Goal: Transaction & Acquisition: Book appointment/travel/reservation

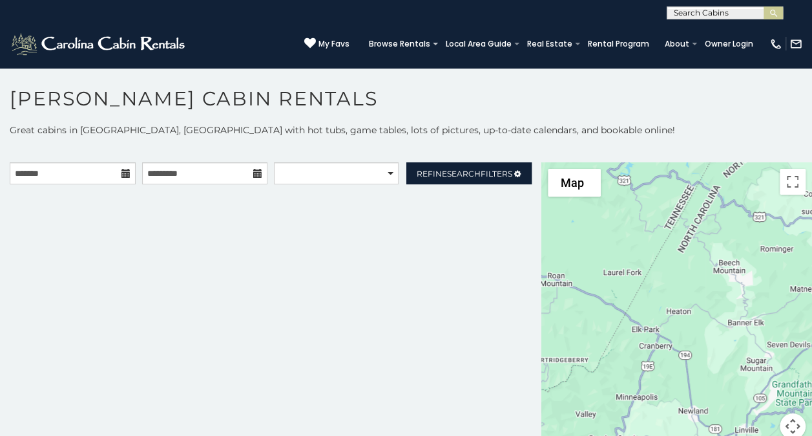
click at [394, 230] on div "**********" at bounding box center [271, 308] width 542 height 292
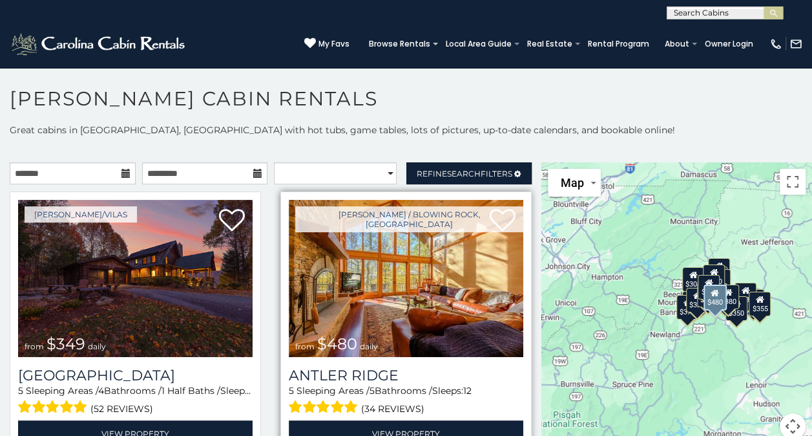
drag, startPoint x: 0, startPoint y: 0, endPoint x: 394, endPoint y: 230, distance: 455.9
click at [394, 230] on img at bounding box center [406, 278] width 235 height 157
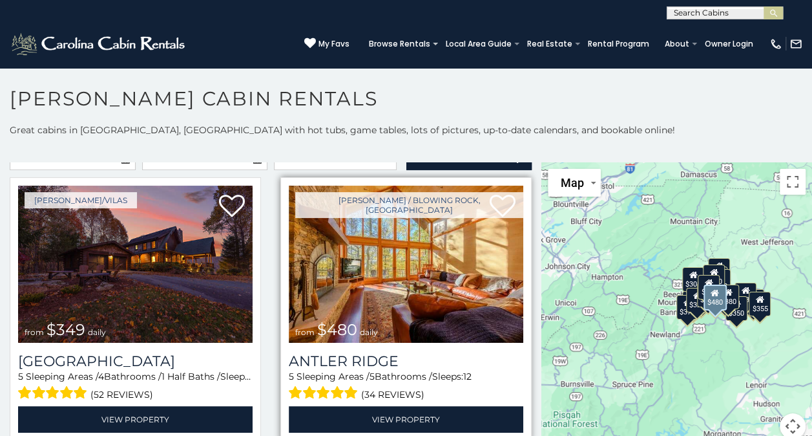
scroll to position [17, 0]
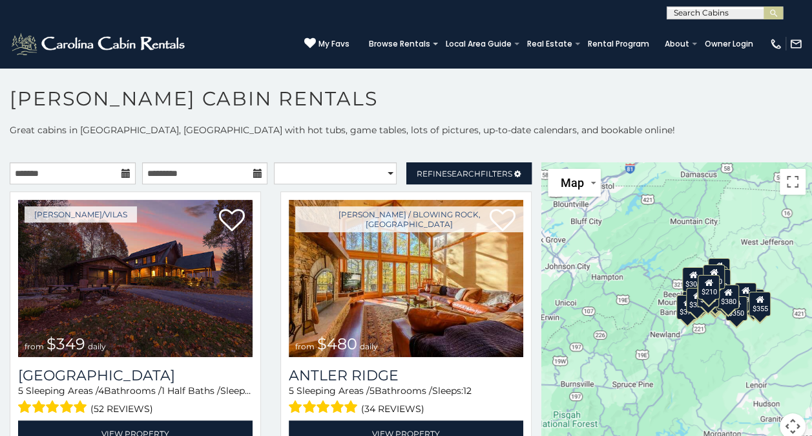
click at [122, 171] on icon at bounding box center [126, 173] width 9 height 9
click at [106, 175] on input "text" at bounding box center [73, 173] width 126 height 22
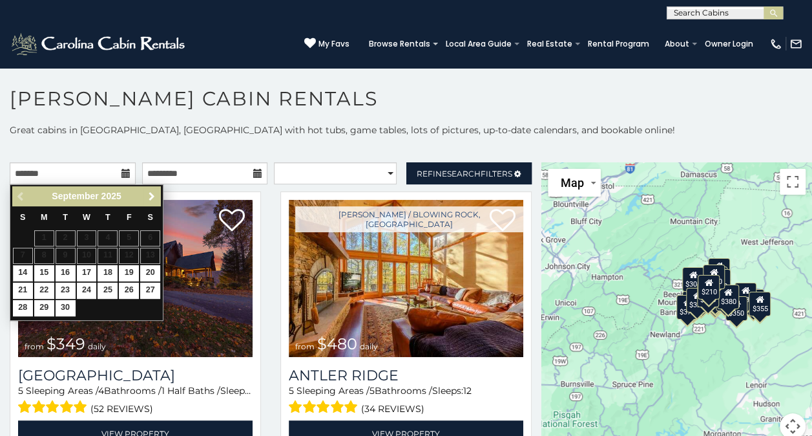
click at [154, 194] on span "Next" at bounding box center [152, 196] width 10 height 10
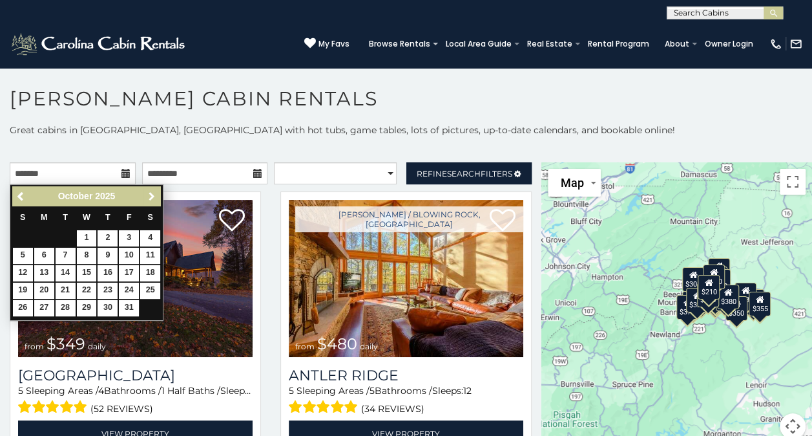
click at [154, 194] on span "Next" at bounding box center [152, 196] width 10 height 10
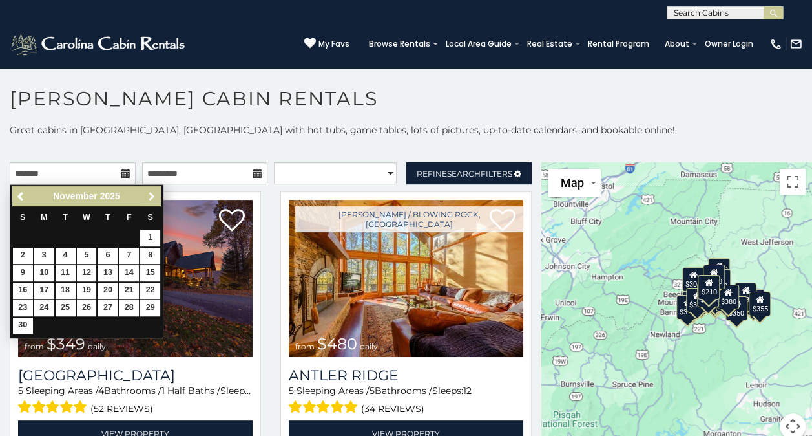
click at [154, 194] on span "Next" at bounding box center [152, 196] width 10 height 10
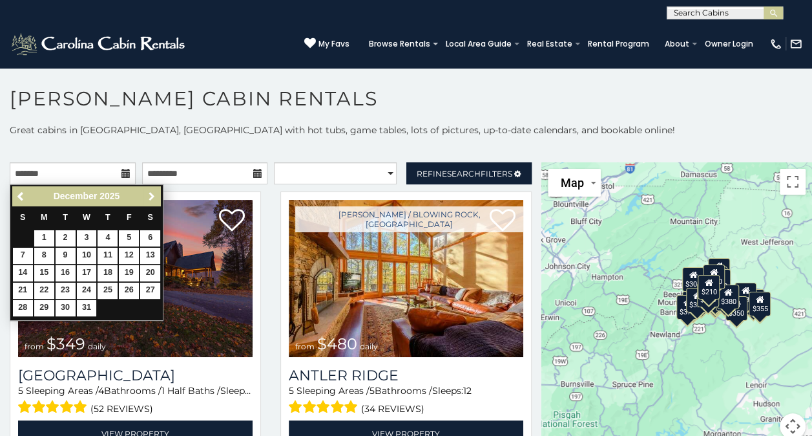
click at [154, 194] on span "Next" at bounding box center [152, 196] width 10 height 10
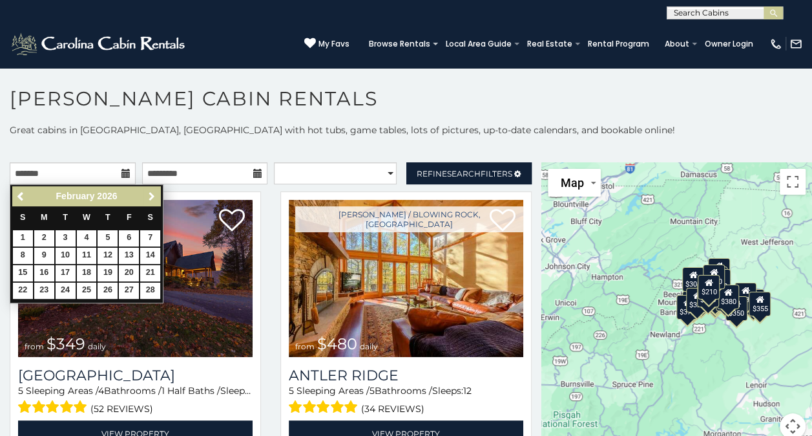
click at [154, 194] on span "Next" at bounding box center [152, 196] width 10 height 10
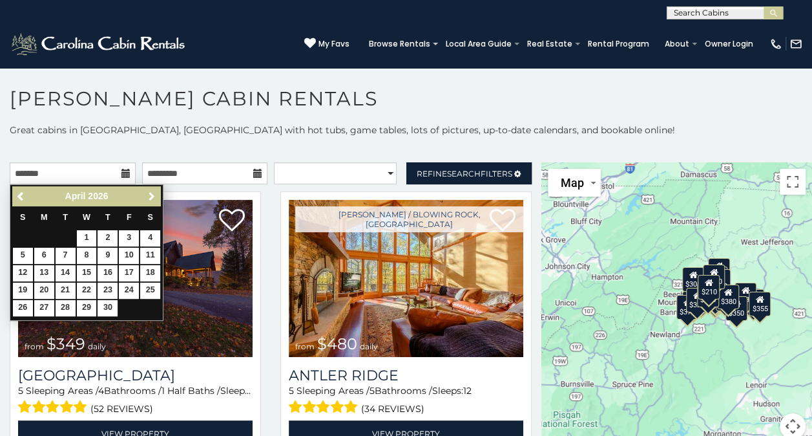
click at [154, 194] on span "Next" at bounding box center [152, 196] width 10 height 10
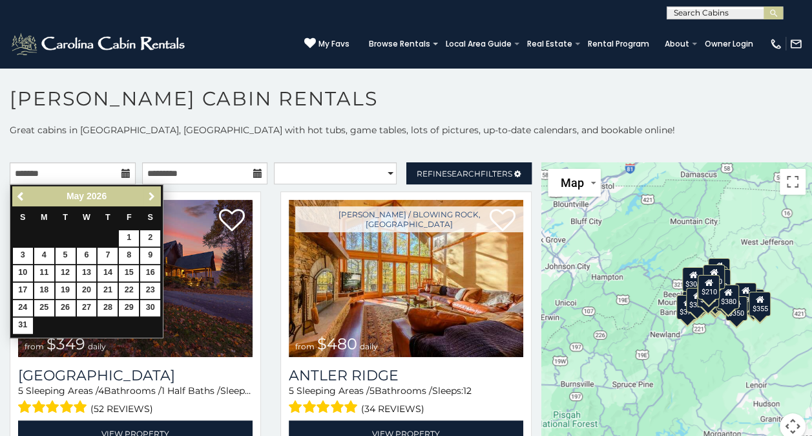
click at [154, 194] on span "Next" at bounding box center [152, 196] width 10 height 10
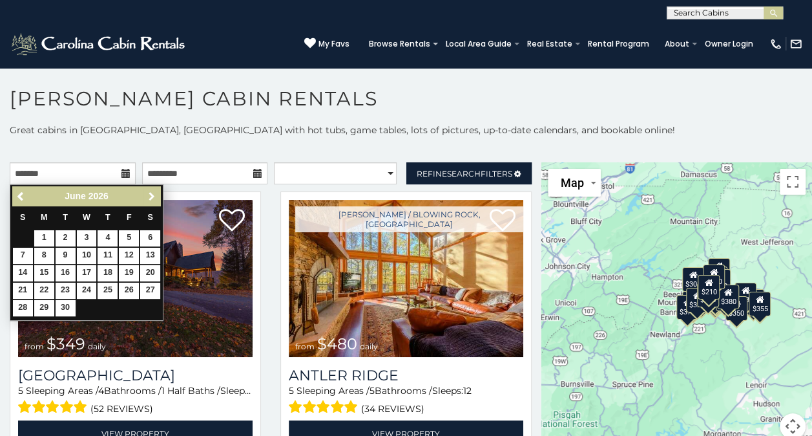
click at [154, 194] on span "Next" at bounding box center [152, 196] width 10 height 10
click at [155, 248] on link "11" at bounding box center [150, 256] width 20 height 16
type input "**********"
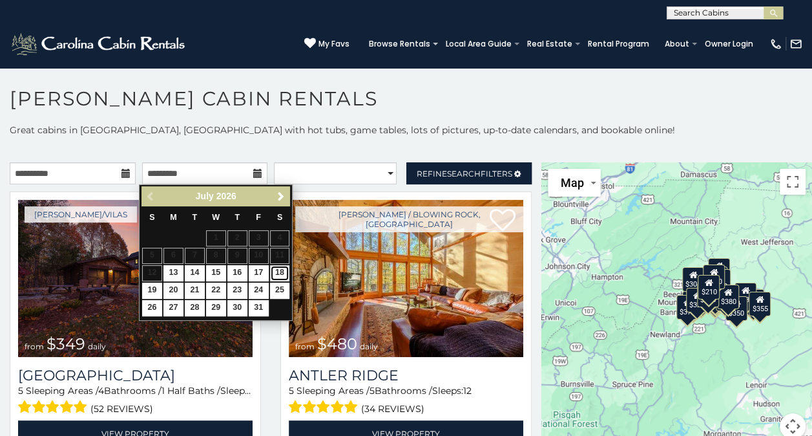
click at [279, 269] on link "18" at bounding box center [280, 273] width 20 height 16
type input "**********"
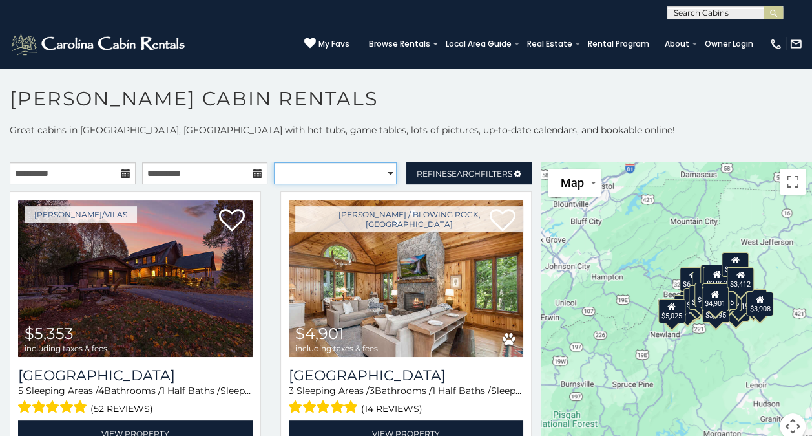
click at [381, 171] on select "**********" at bounding box center [335, 173] width 123 height 22
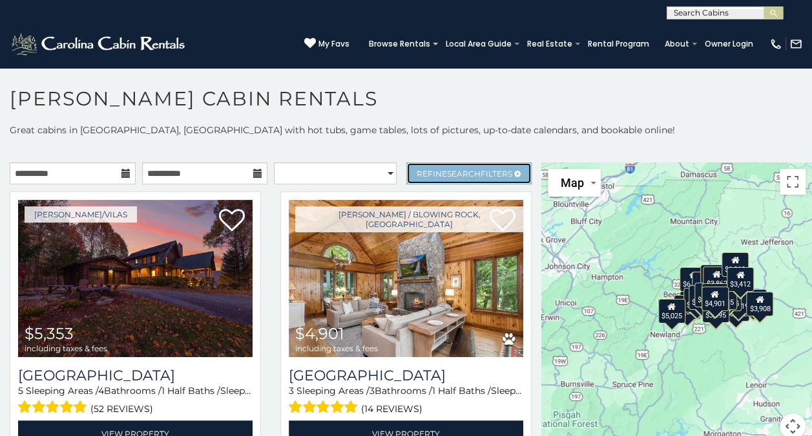
click at [465, 172] on span "Search" at bounding box center [464, 174] width 34 height 10
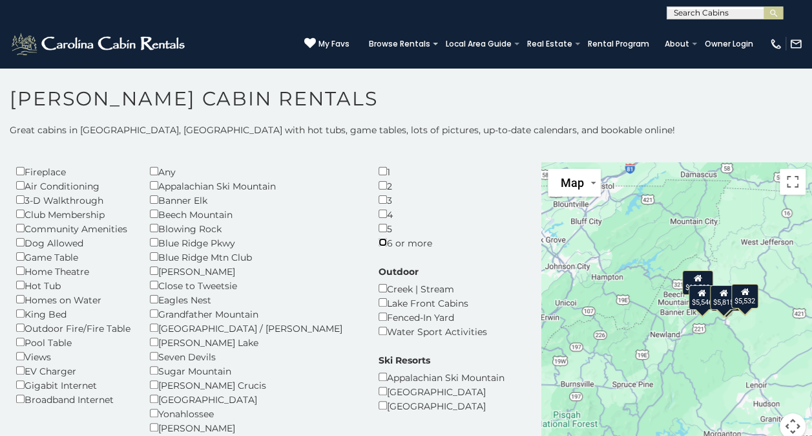
scroll to position [47, 0]
click at [83, 332] on div "Outdoor Fire/Fire Table" at bounding box center [73, 326] width 114 height 14
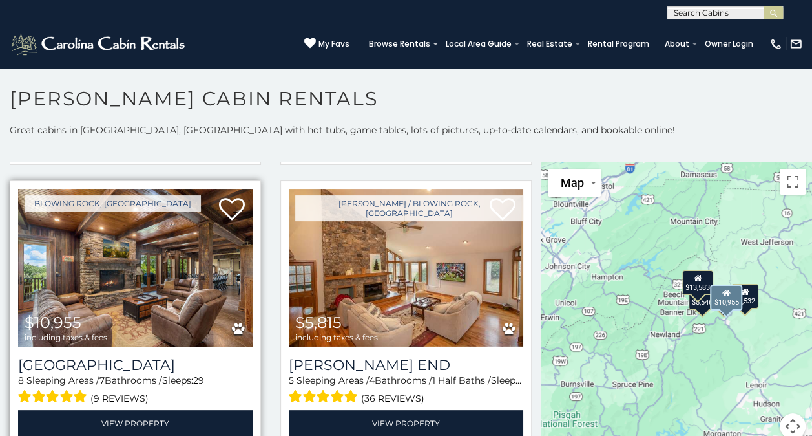
scroll to position [756, 0]
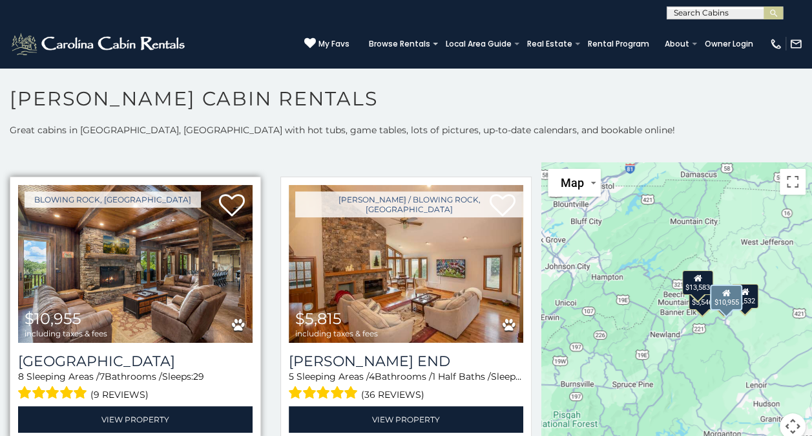
click at [77, 336] on span "including taxes & fees" at bounding box center [66, 333] width 83 height 8
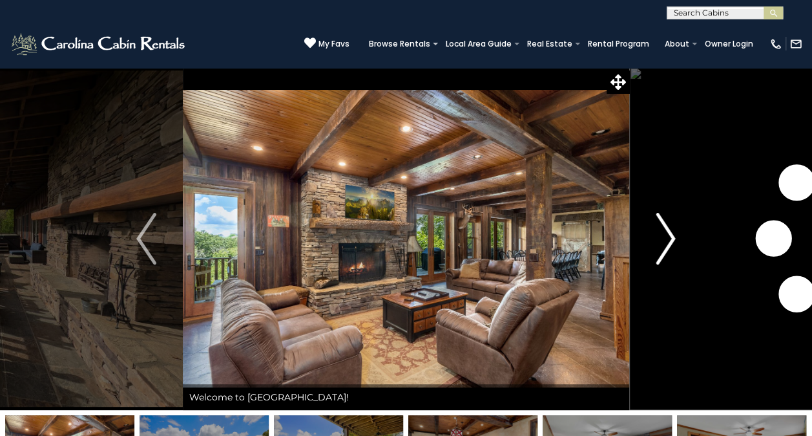
click at [663, 251] on img "Next" at bounding box center [665, 239] width 19 height 52
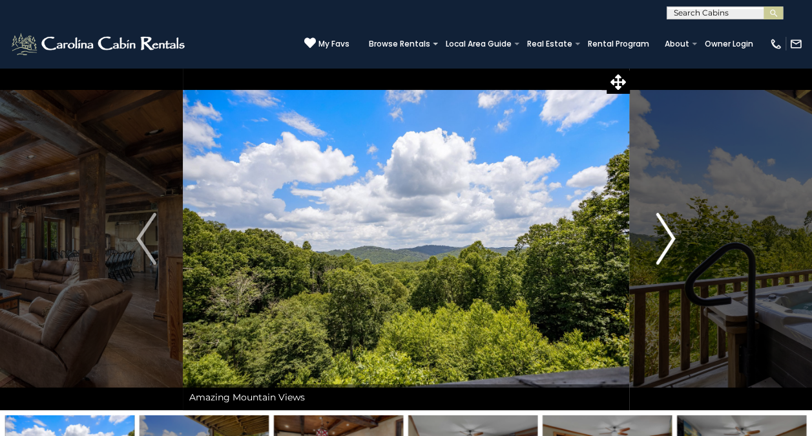
click at [663, 251] on img "Next" at bounding box center [665, 239] width 19 height 52
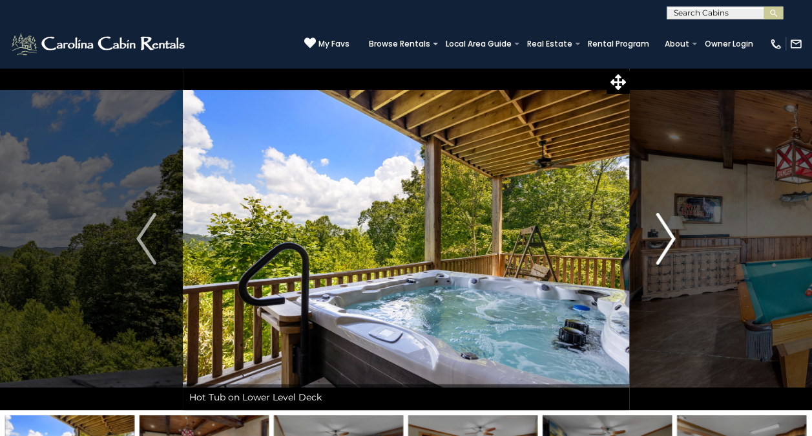
click at [663, 251] on img "Next" at bounding box center [665, 239] width 19 height 52
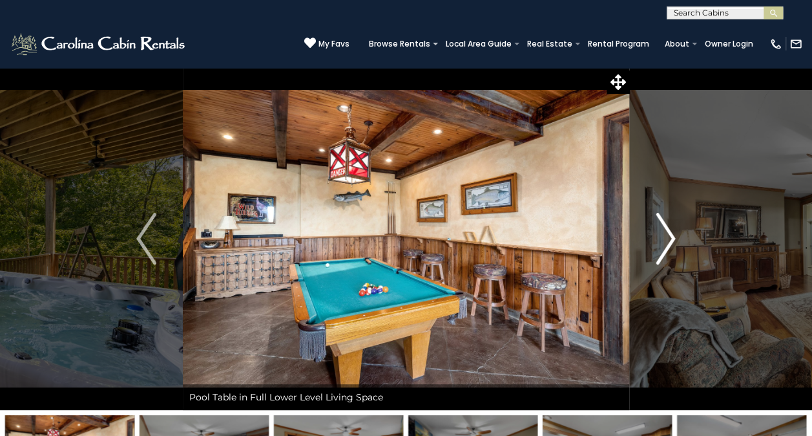
click at [663, 251] on img "Next" at bounding box center [665, 239] width 19 height 52
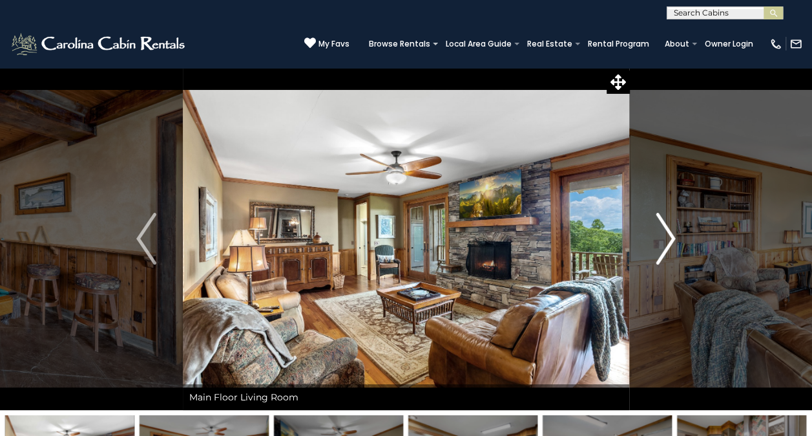
click at [663, 251] on img "Next" at bounding box center [665, 239] width 19 height 52
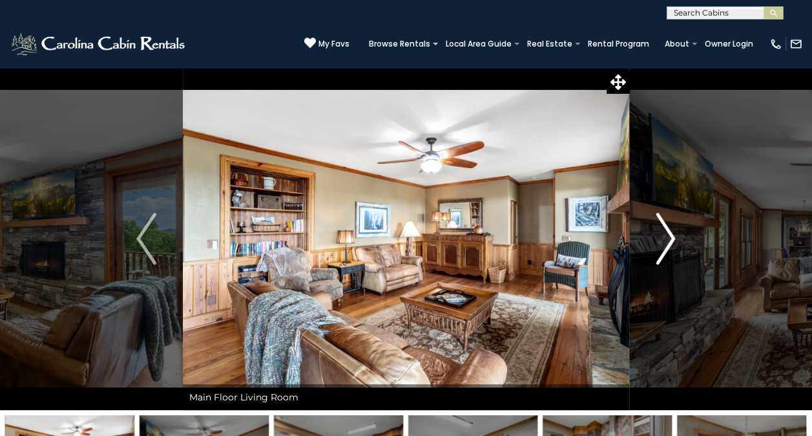
click at [663, 251] on img "Next" at bounding box center [665, 239] width 19 height 52
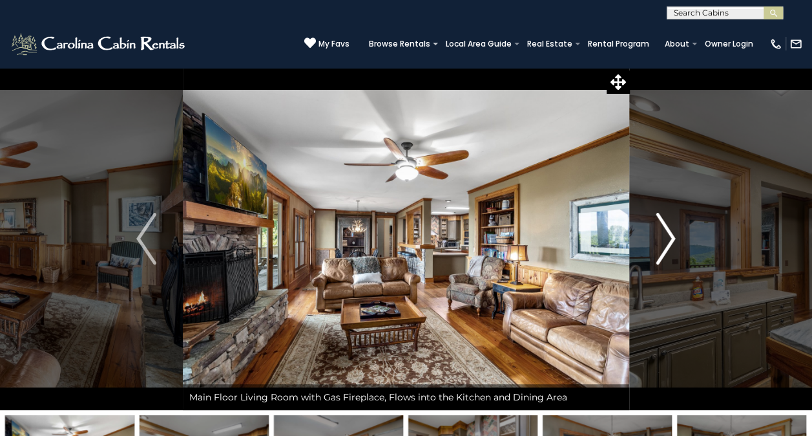
click at [663, 251] on img "Next" at bounding box center [665, 239] width 19 height 52
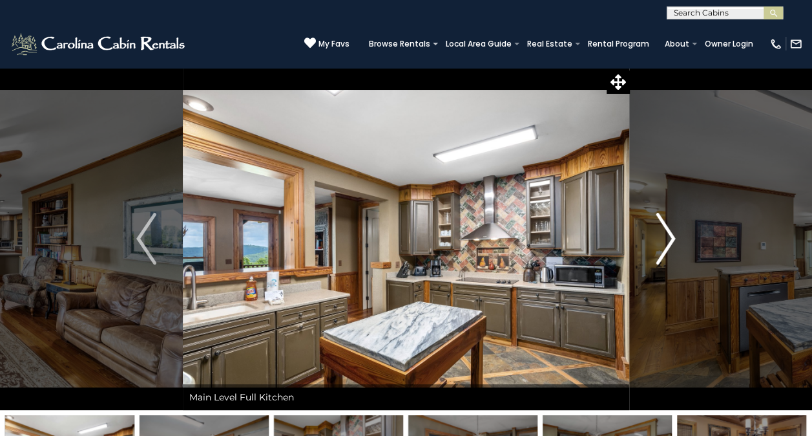
click at [663, 251] on img "Next" at bounding box center [665, 239] width 19 height 52
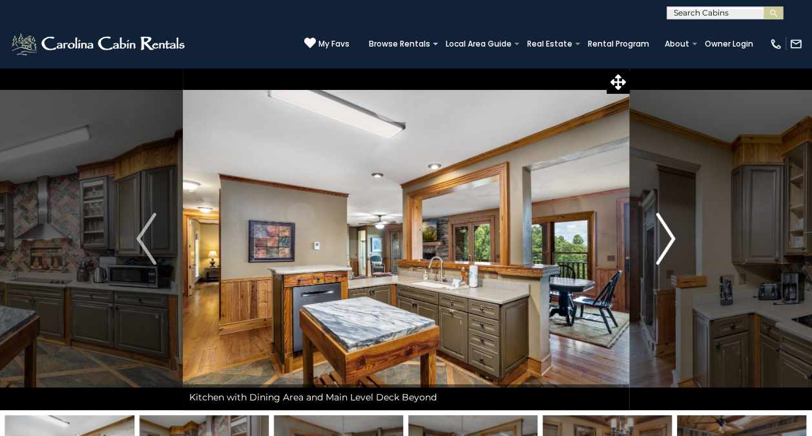
click at [663, 251] on img "Next" at bounding box center [665, 239] width 19 height 52
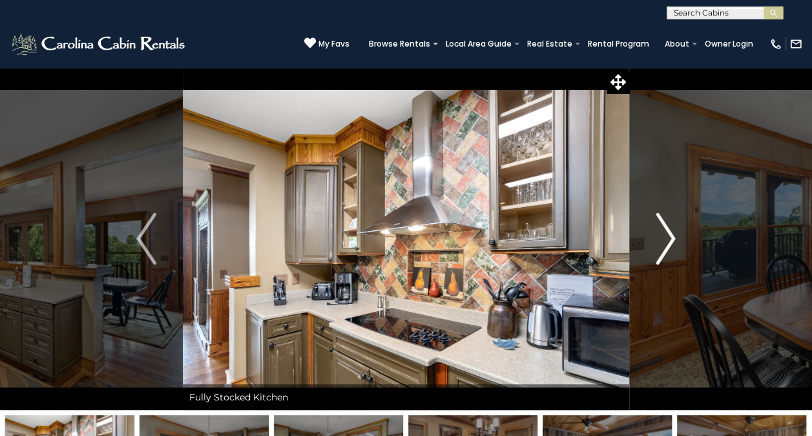
click at [663, 251] on img "Next" at bounding box center [665, 239] width 19 height 52
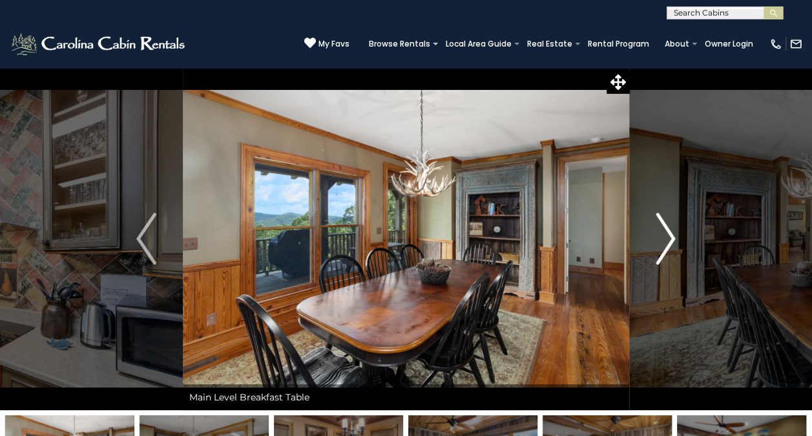
click at [663, 251] on img "Next" at bounding box center [665, 239] width 19 height 52
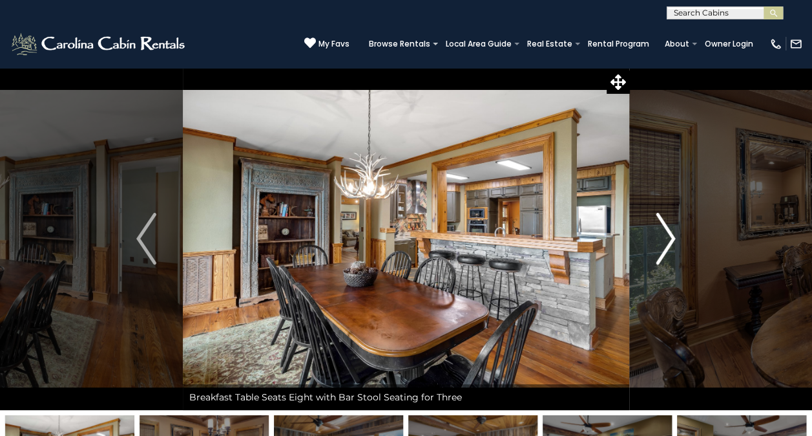
click at [663, 251] on img "Next" at bounding box center [665, 239] width 19 height 52
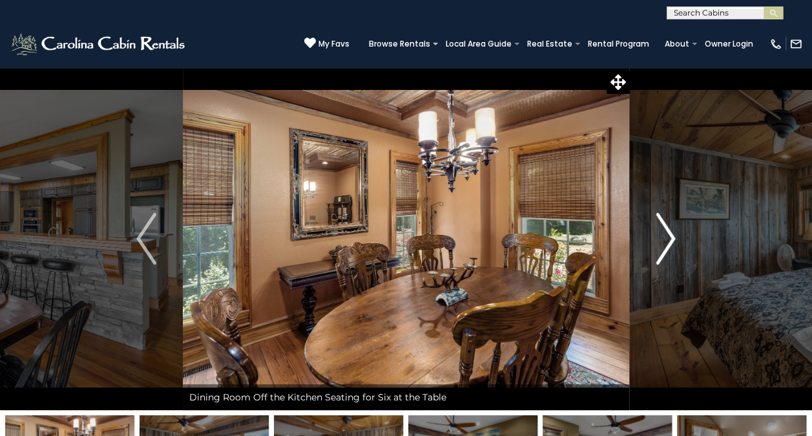
click at [663, 251] on img "Next" at bounding box center [665, 239] width 19 height 52
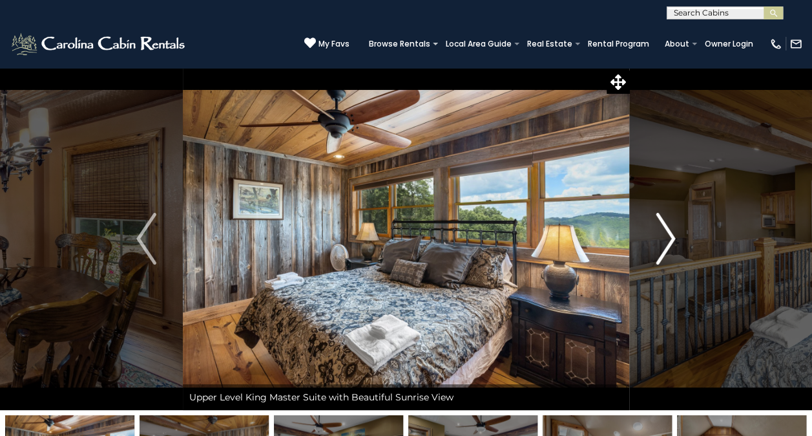
click at [663, 251] on img "Next" at bounding box center [665, 239] width 19 height 52
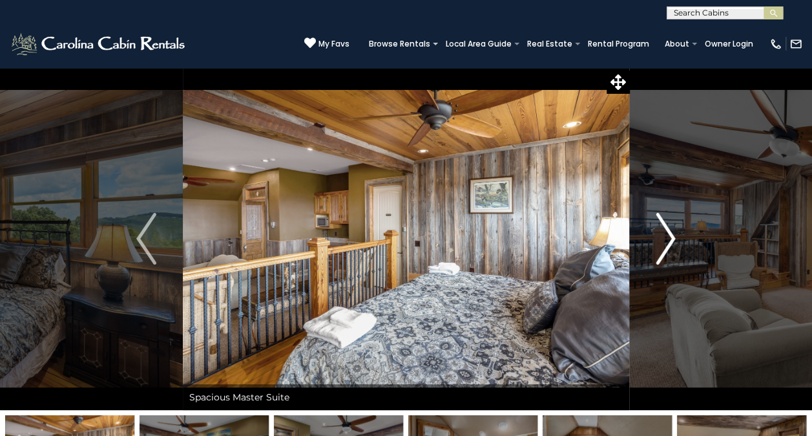
click at [663, 251] on img "Next" at bounding box center [665, 239] width 19 height 52
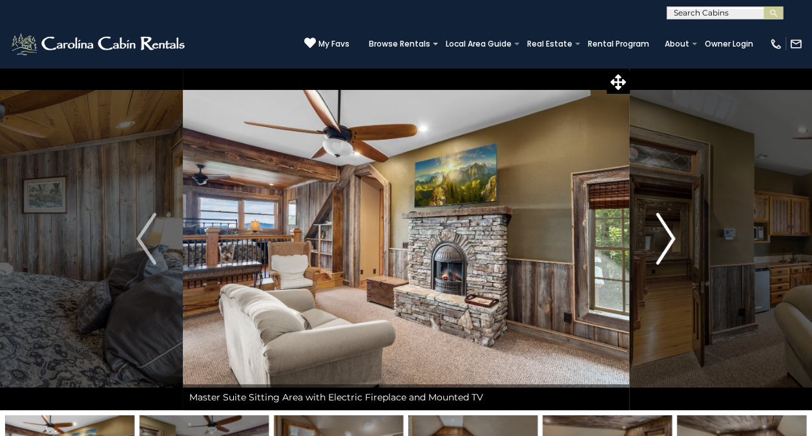
click at [663, 251] on img "Next" at bounding box center [665, 239] width 19 height 52
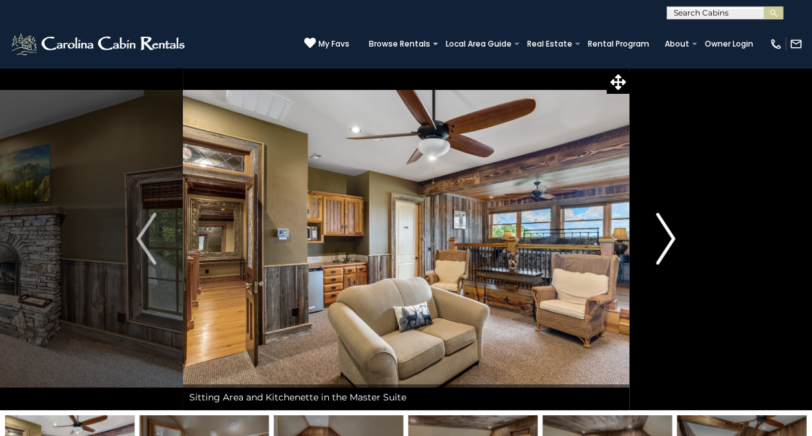
click at [663, 251] on img "Next" at bounding box center [665, 239] width 19 height 52
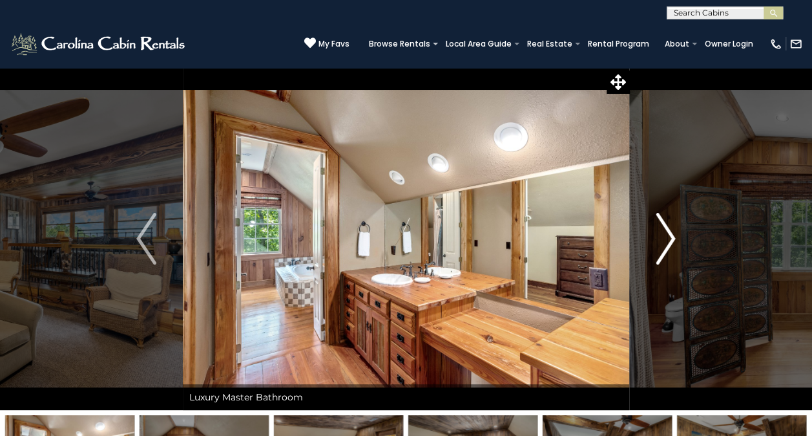
click at [663, 251] on img "Next" at bounding box center [665, 239] width 19 height 52
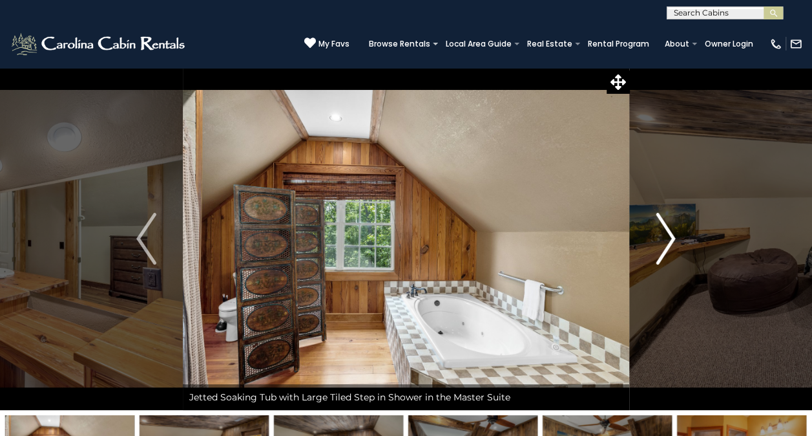
click at [663, 251] on img "Next" at bounding box center [665, 239] width 19 height 52
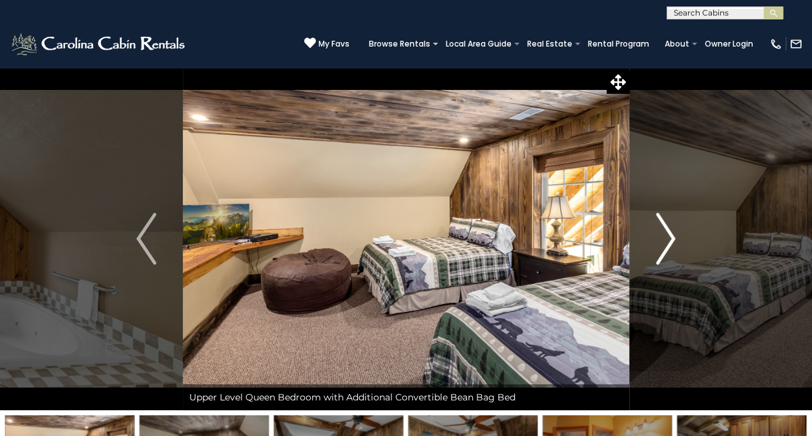
click at [663, 251] on img "Next" at bounding box center [665, 239] width 19 height 52
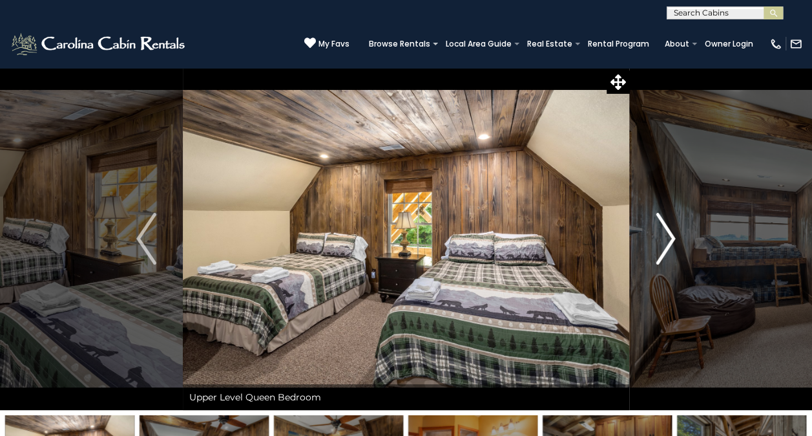
click at [663, 251] on img "Next" at bounding box center [665, 239] width 19 height 52
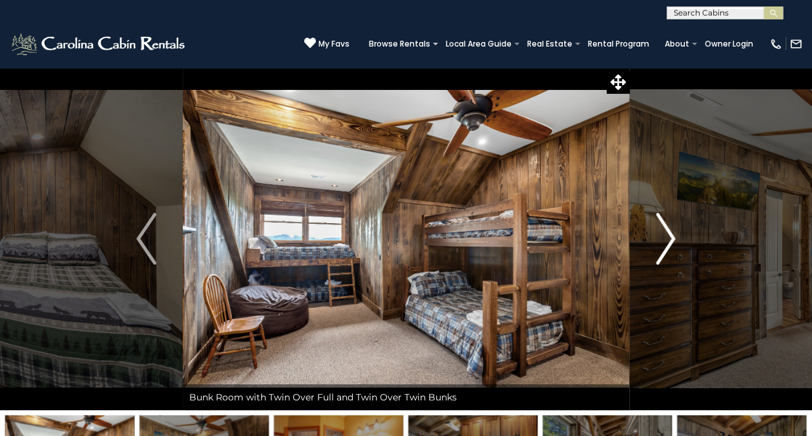
click at [663, 251] on img "Next" at bounding box center [665, 239] width 19 height 52
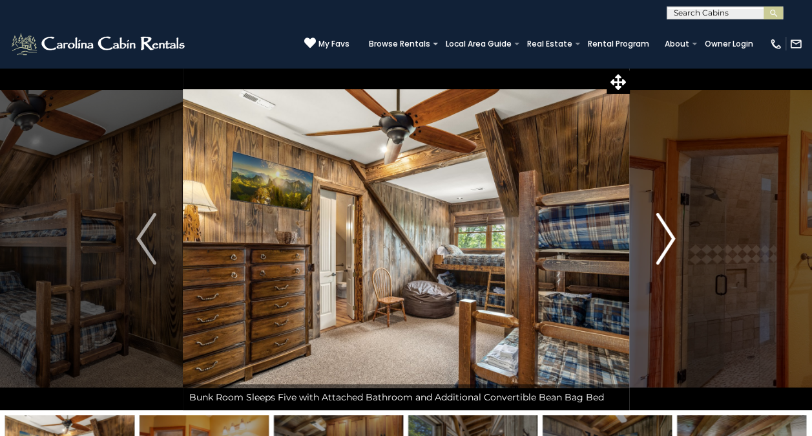
click at [663, 251] on img "Next" at bounding box center [665, 239] width 19 height 52
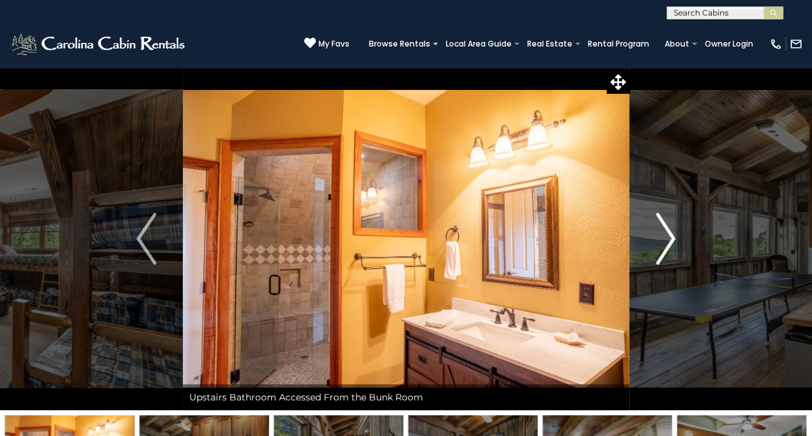
click at [663, 251] on img "Next" at bounding box center [665, 239] width 19 height 52
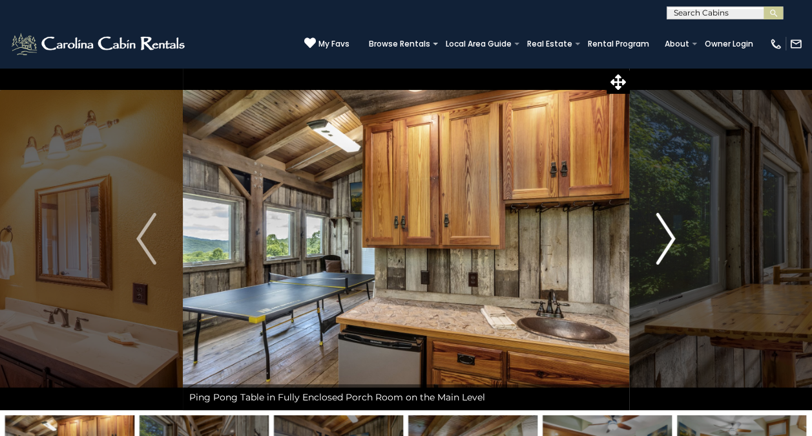
click at [663, 251] on img "Next" at bounding box center [665, 239] width 19 height 52
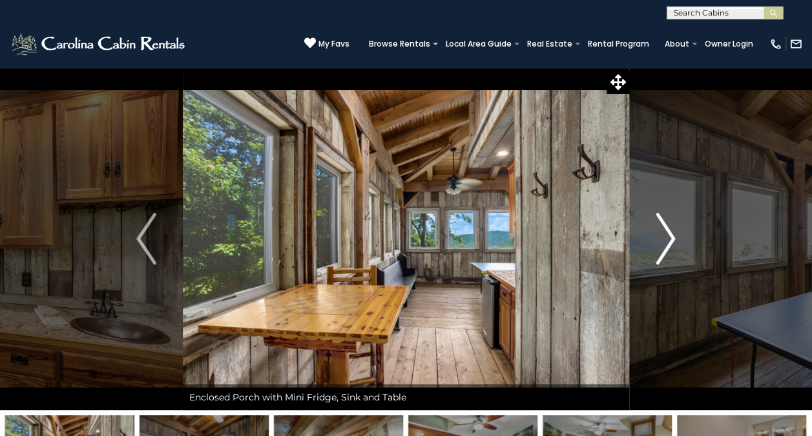
click at [663, 251] on img "Next" at bounding box center [665, 239] width 19 height 52
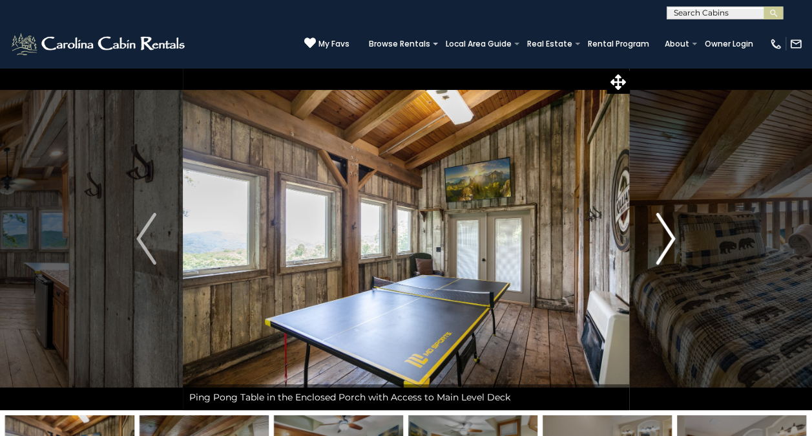
click at [663, 251] on img "Next" at bounding box center [665, 239] width 19 height 52
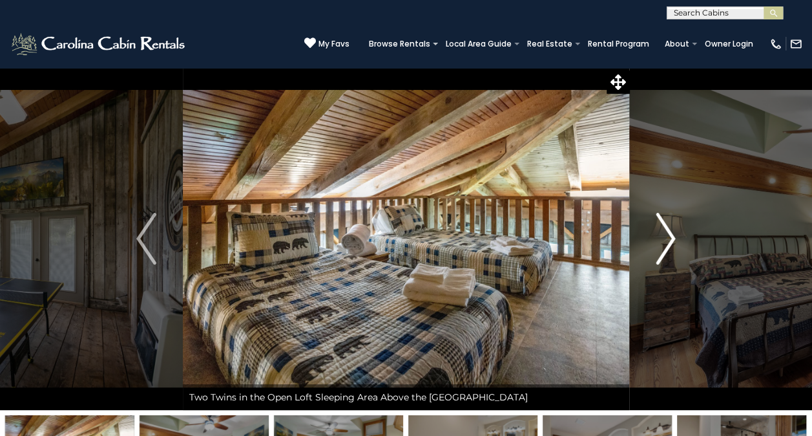
click at [663, 251] on img "Next" at bounding box center [665, 239] width 19 height 52
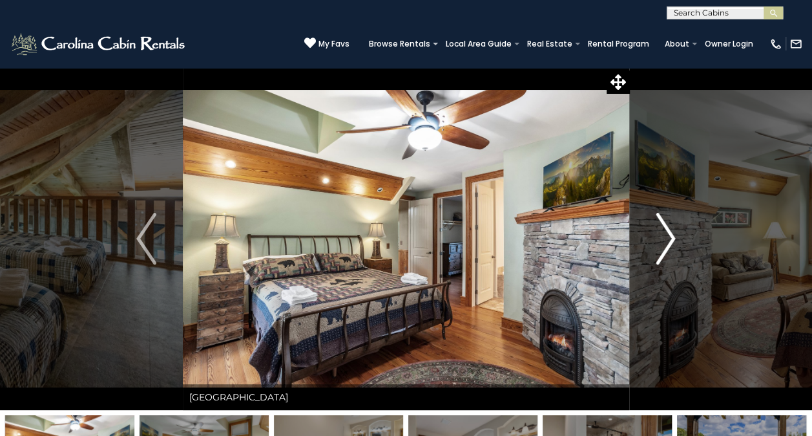
click at [663, 251] on img "Next" at bounding box center [665, 239] width 19 height 52
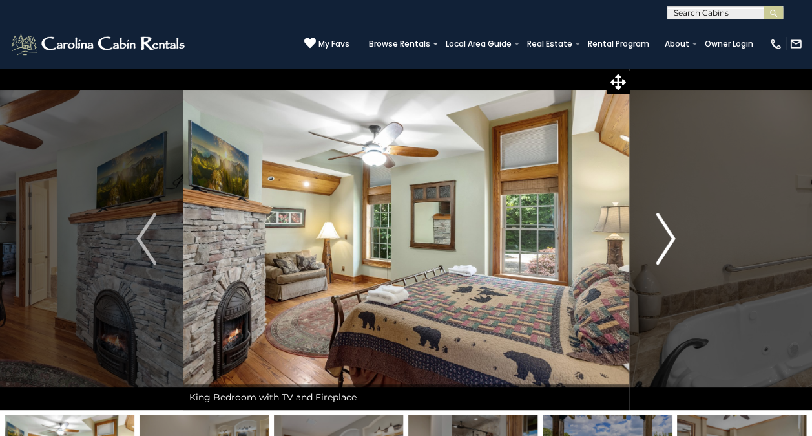
click at [663, 251] on img "Next" at bounding box center [665, 239] width 19 height 52
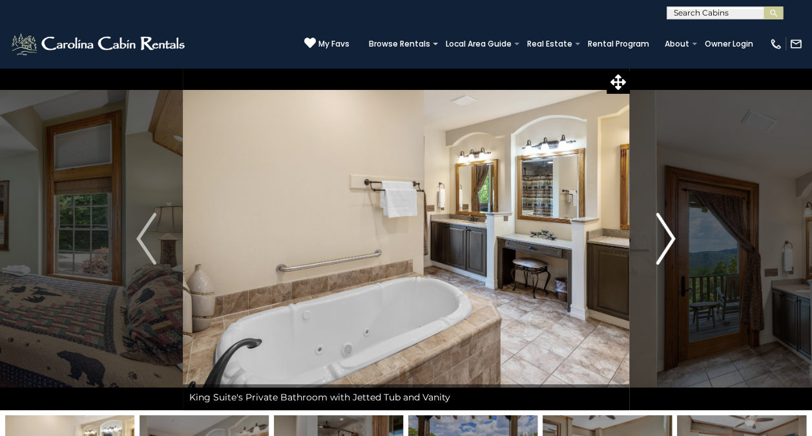
click at [663, 251] on img "Next" at bounding box center [665, 239] width 19 height 52
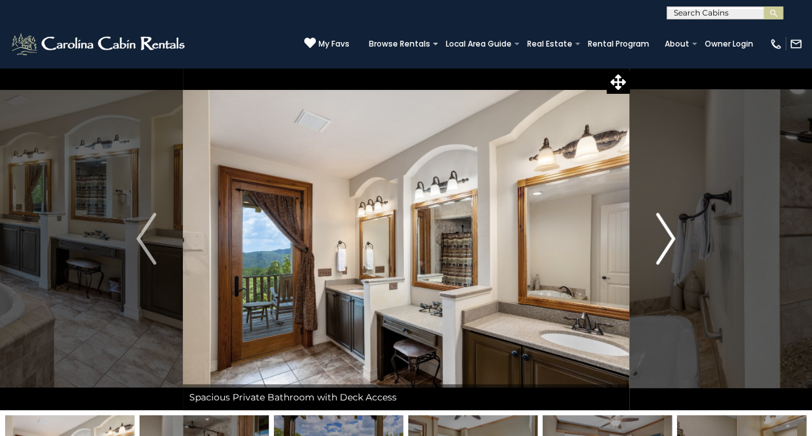
click at [663, 251] on img "Next" at bounding box center [665, 239] width 19 height 52
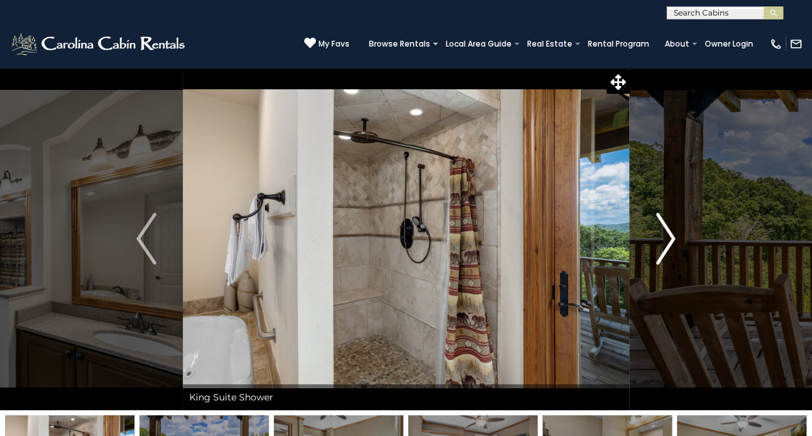
click at [663, 251] on img "Next" at bounding box center [665, 239] width 19 height 52
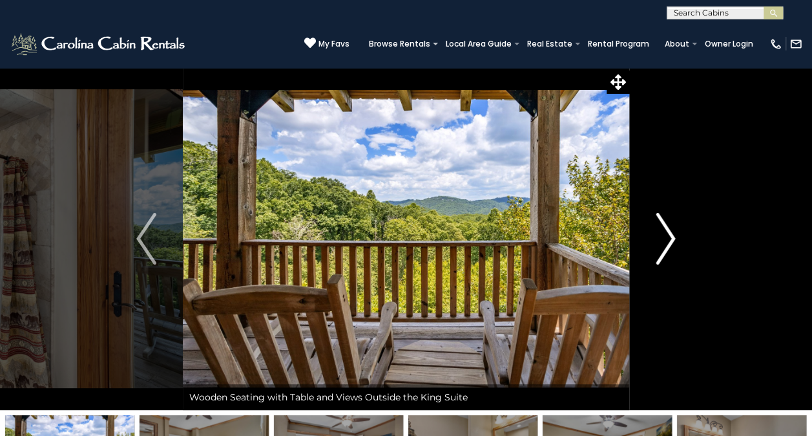
click at [663, 251] on img "Next" at bounding box center [665, 239] width 19 height 52
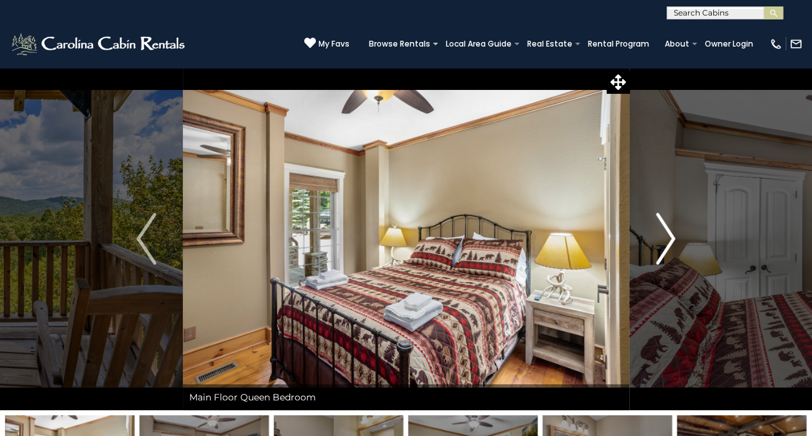
click at [663, 251] on img "Next" at bounding box center [665, 239] width 19 height 52
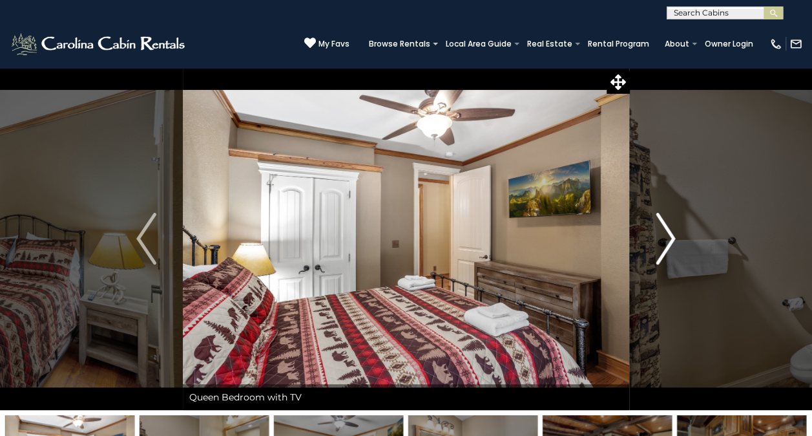
click at [663, 251] on img "Next" at bounding box center [665, 239] width 19 height 52
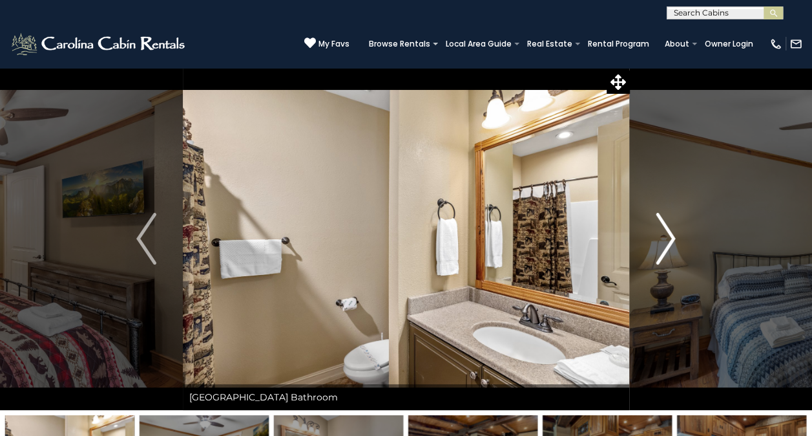
click at [663, 251] on img "Next" at bounding box center [665, 239] width 19 height 52
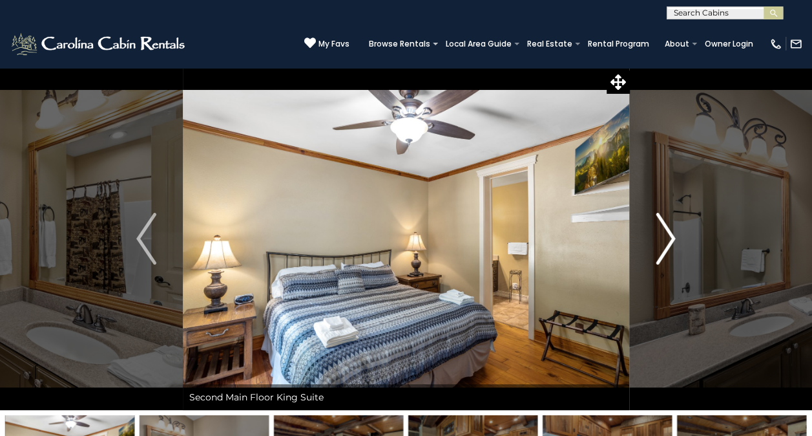
click at [663, 251] on img "Next" at bounding box center [665, 239] width 19 height 52
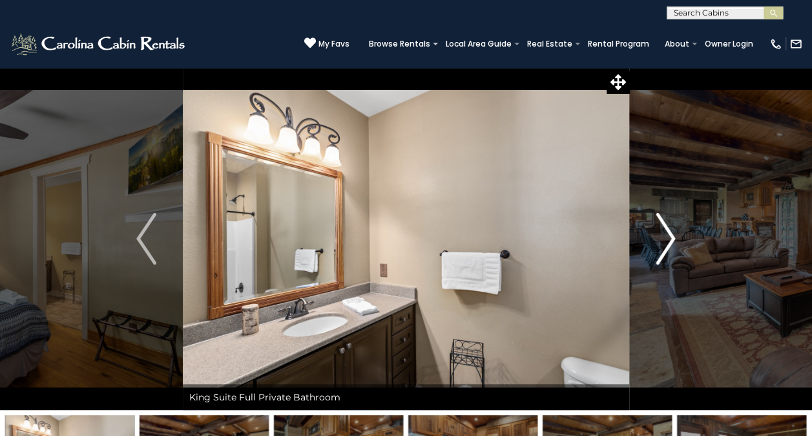
click at [663, 251] on img "Next" at bounding box center [665, 239] width 19 height 52
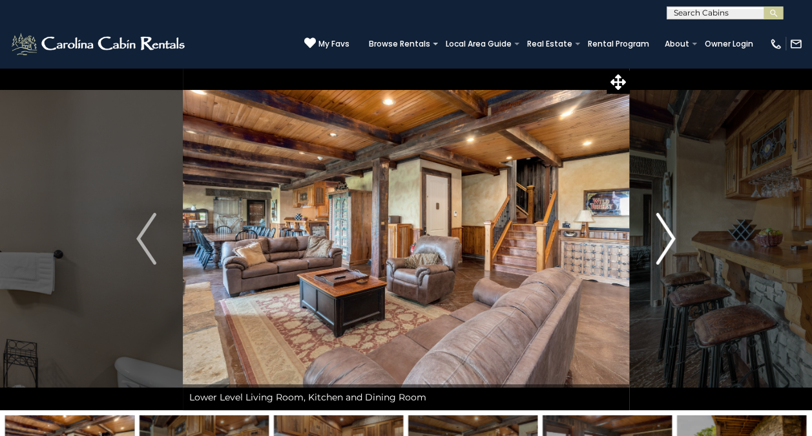
click at [663, 251] on img "Next" at bounding box center [665, 239] width 19 height 52
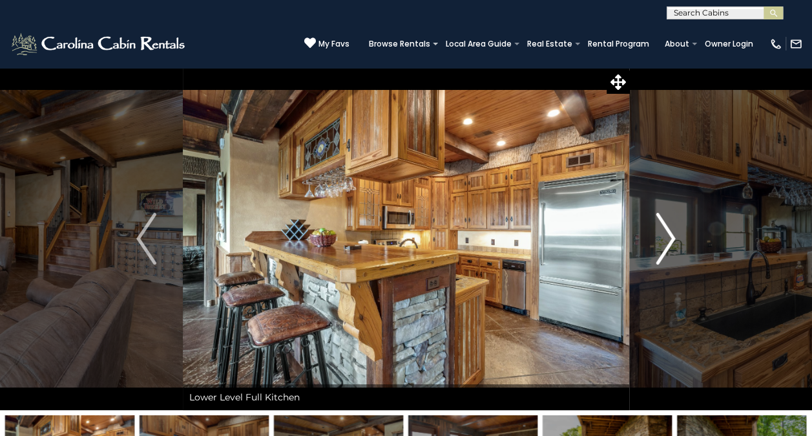
click at [663, 251] on img "Next" at bounding box center [665, 239] width 19 height 52
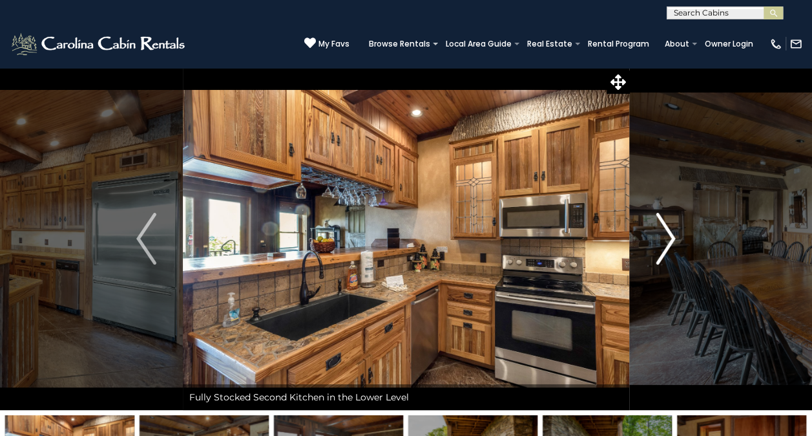
click at [663, 251] on img "Next" at bounding box center [665, 239] width 19 height 52
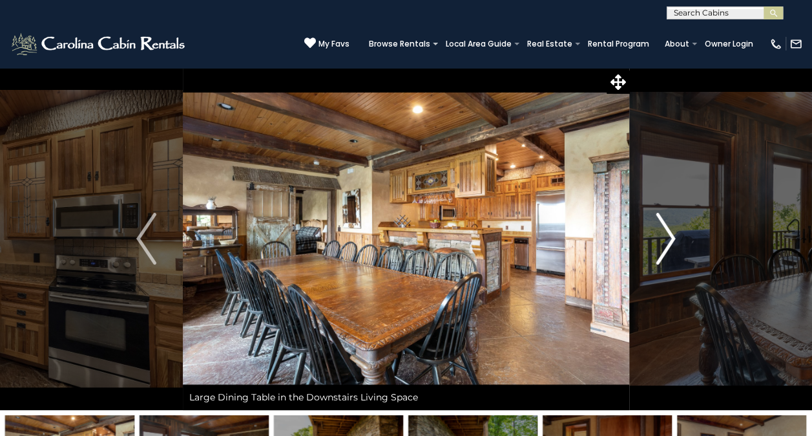
click at [663, 251] on img "Next" at bounding box center [665, 239] width 19 height 52
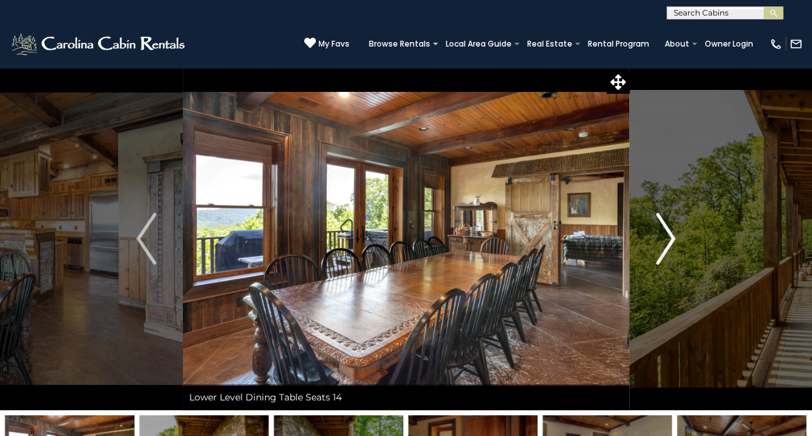
click at [663, 251] on img "Next" at bounding box center [665, 239] width 19 height 52
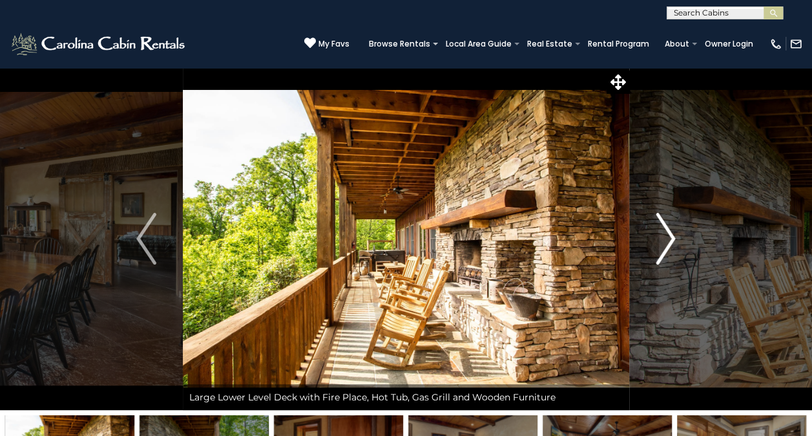
click at [663, 251] on img "Next" at bounding box center [665, 239] width 19 height 52
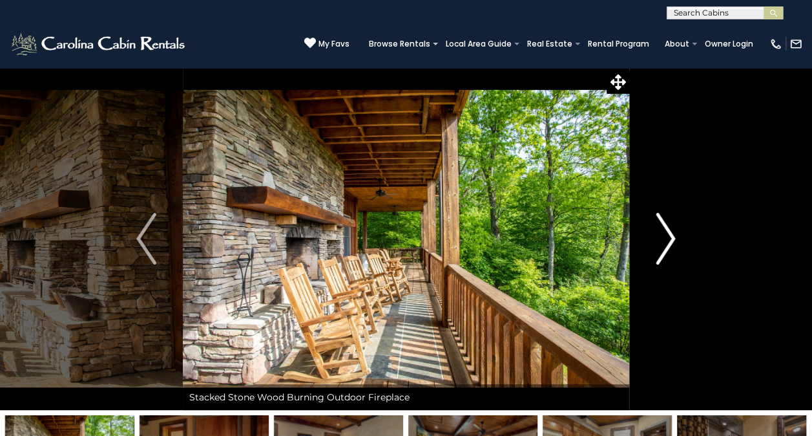
click at [663, 251] on img "Next" at bounding box center [665, 239] width 19 height 52
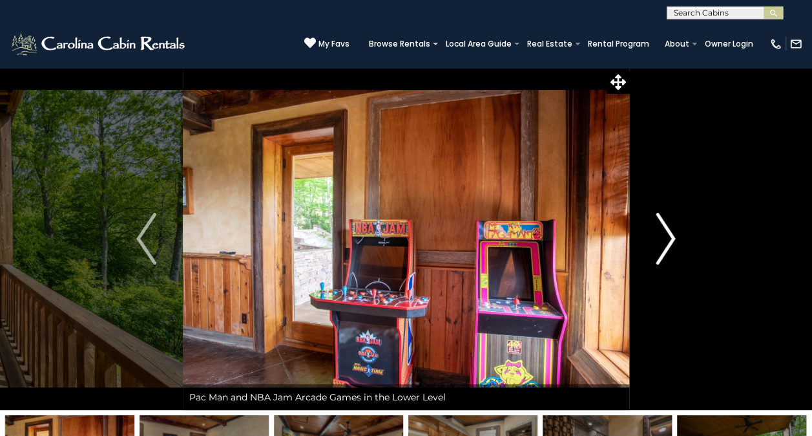
click at [663, 251] on img "Next" at bounding box center [665, 239] width 19 height 52
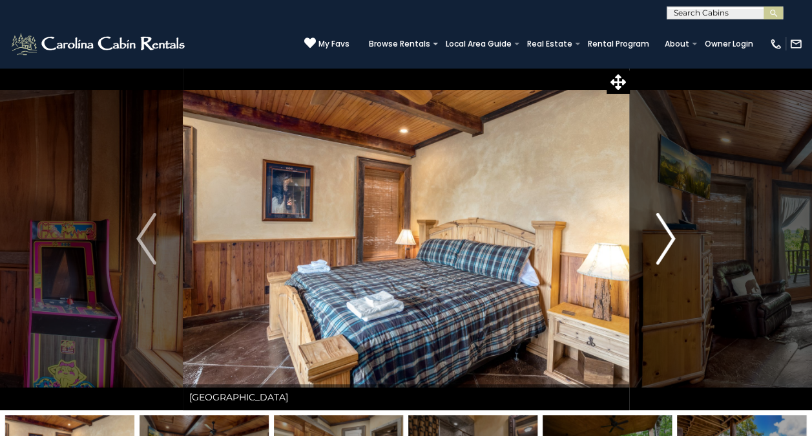
click at [663, 251] on img "Next" at bounding box center [665, 239] width 19 height 52
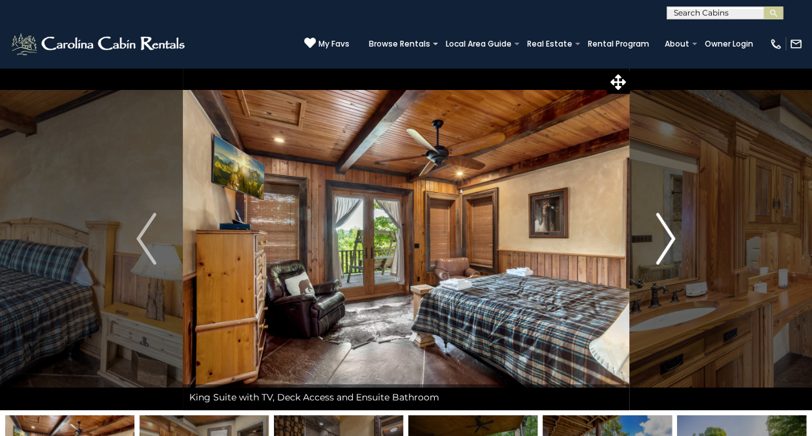
click at [663, 251] on img "Next" at bounding box center [665, 239] width 19 height 52
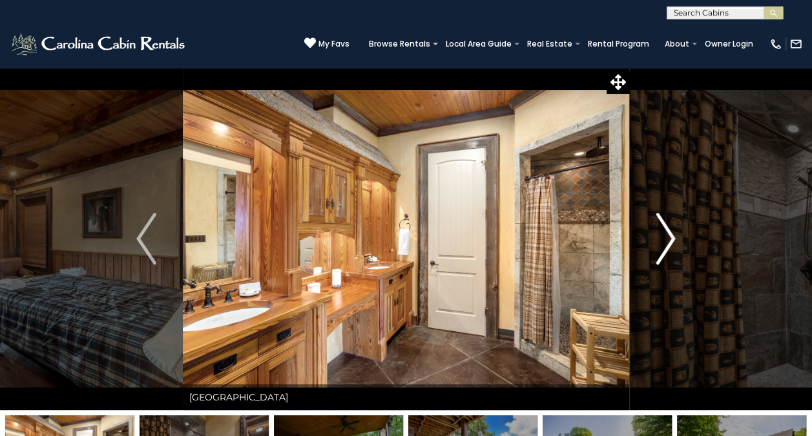
click at [663, 251] on img "Next" at bounding box center [665, 239] width 19 height 52
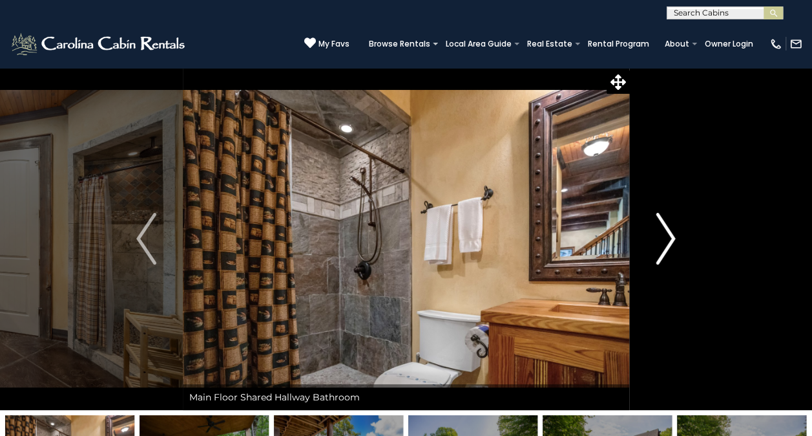
click at [663, 251] on img "Next" at bounding box center [665, 239] width 19 height 52
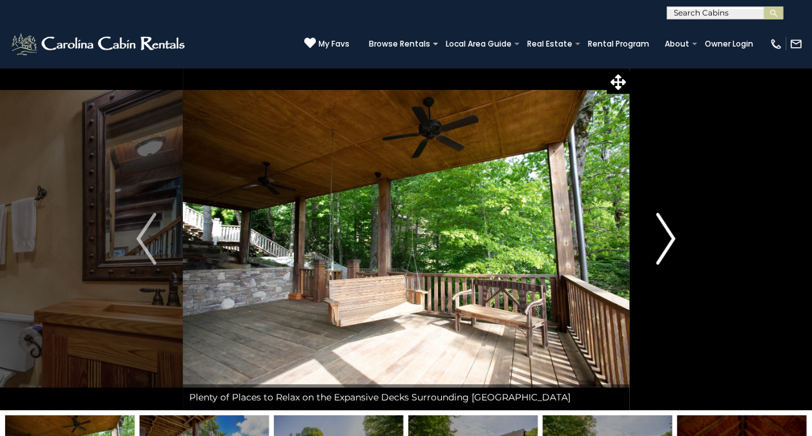
click at [663, 251] on img "Next" at bounding box center [665, 239] width 19 height 52
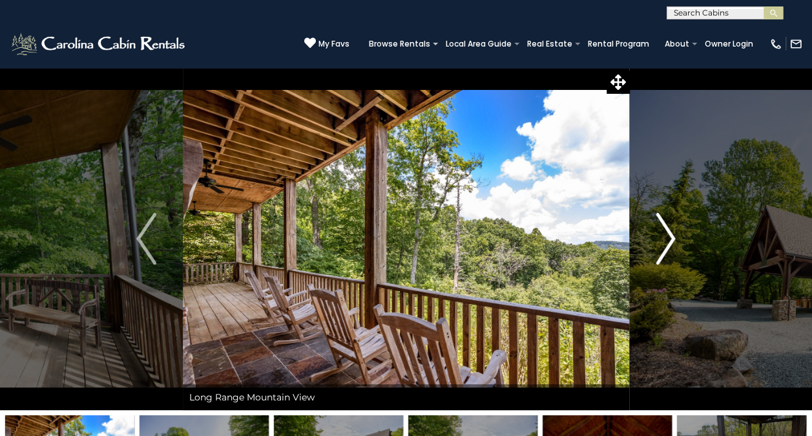
click at [663, 251] on img "Next" at bounding box center [665, 239] width 19 height 52
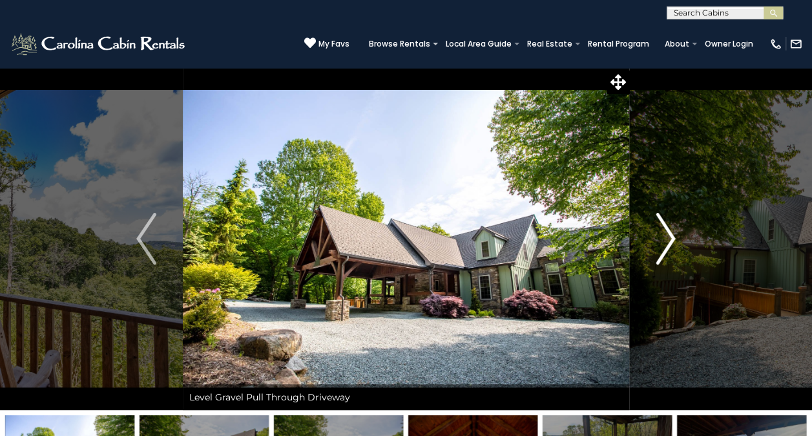
click at [663, 251] on img "Next" at bounding box center [665, 239] width 19 height 52
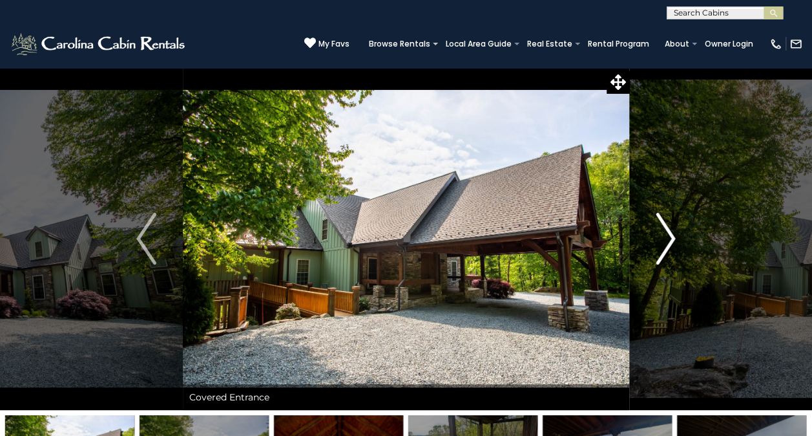
click at [663, 251] on img "Next" at bounding box center [665, 239] width 19 height 52
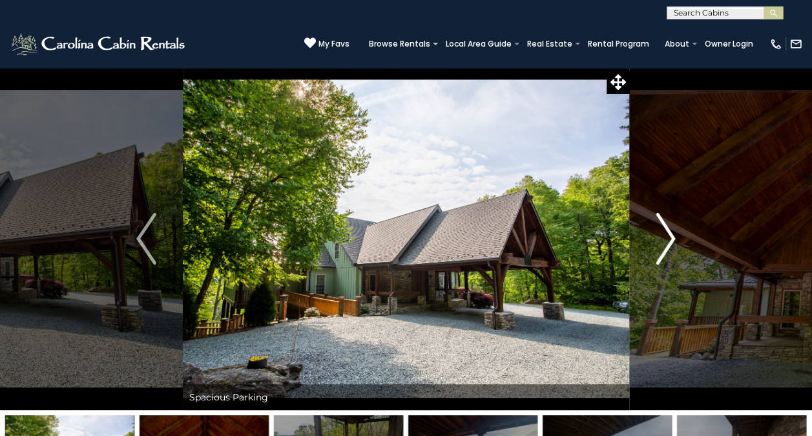
click at [663, 251] on img "Next" at bounding box center [665, 239] width 19 height 52
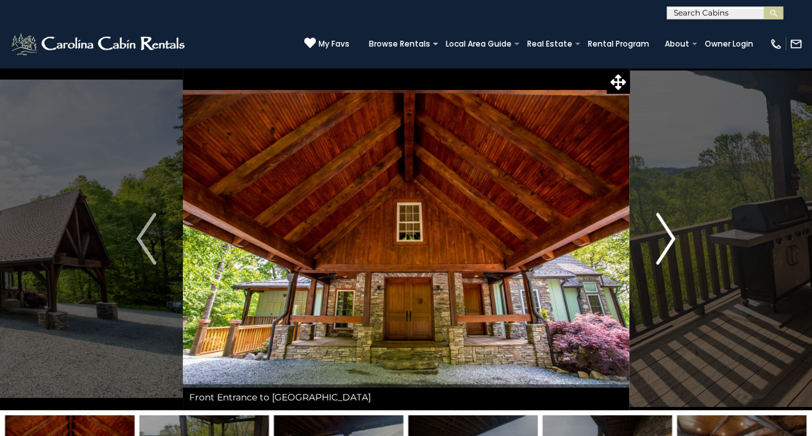
click at [663, 251] on img "Next" at bounding box center [665, 239] width 19 height 52
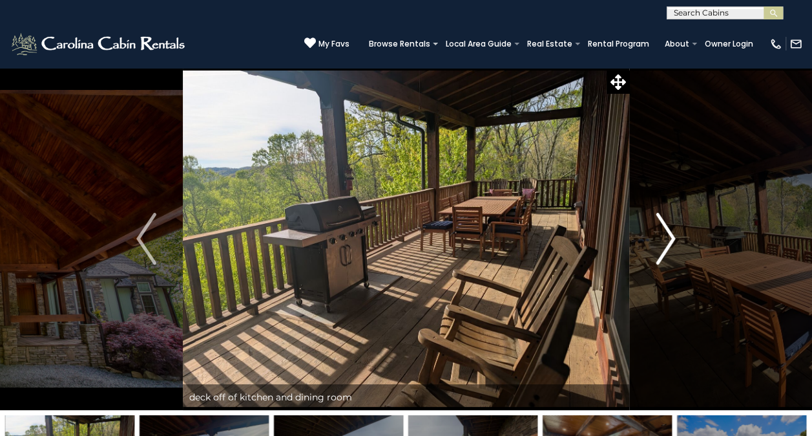
click at [663, 251] on img "Next" at bounding box center [665, 239] width 19 height 52
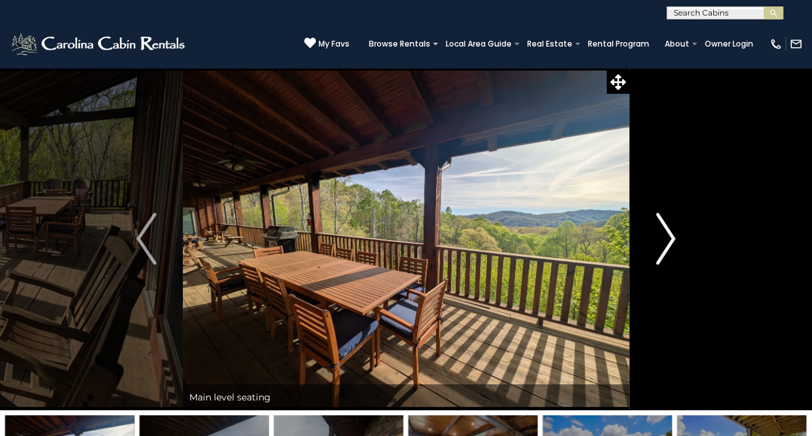
click at [663, 251] on img "Next" at bounding box center [665, 239] width 19 height 52
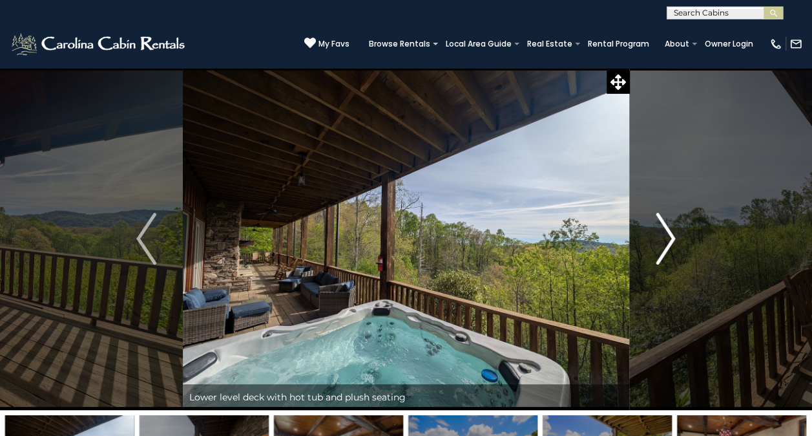
click at [663, 251] on img "Next" at bounding box center [665, 239] width 19 height 52
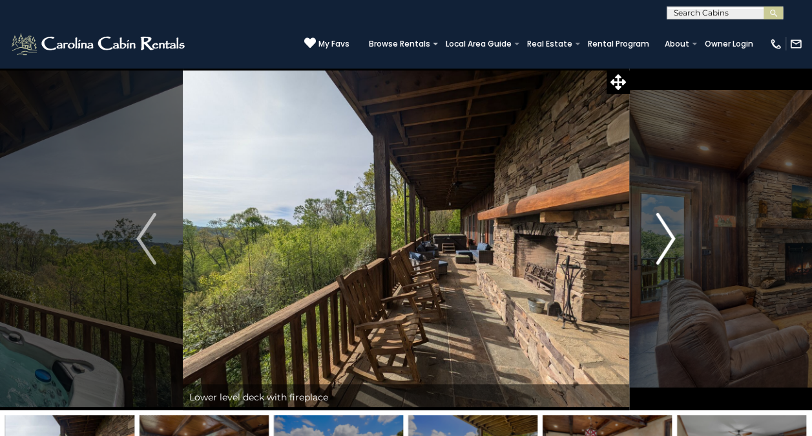
click at [663, 251] on img "Next" at bounding box center [665, 239] width 19 height 52
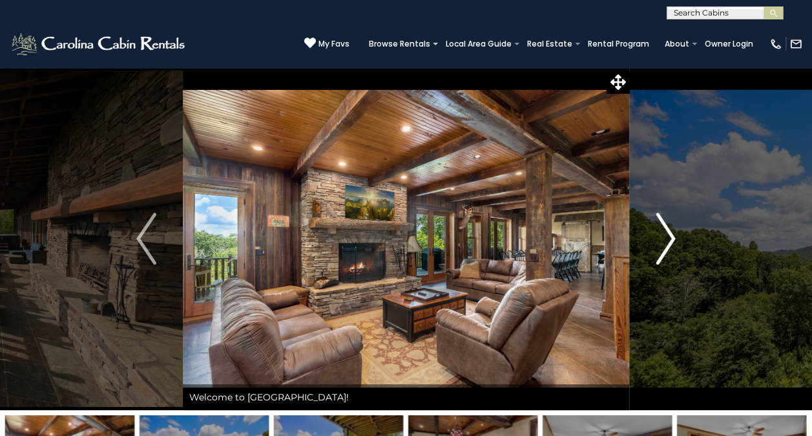
click at [663, 251] on img "Next" at bounding box center [665, 239] width 19 height 52
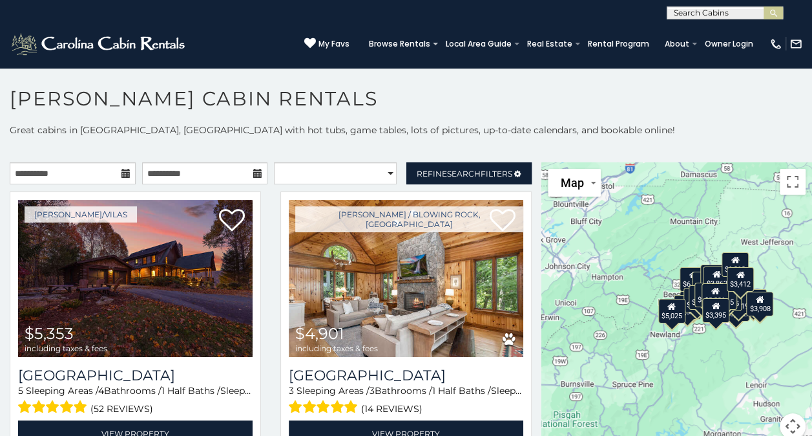
click at [455, 131] on p "Great cabins in [GEOGRAPHIC_DATA], [GEOGRAPHIC_DATA] with hot tubs, game tables…" at bounding box center [406, 129] width 812 height 13
click at [459, 165] on link "Refine Search Filters" at bounding box center [470, 173] width 126 height 22
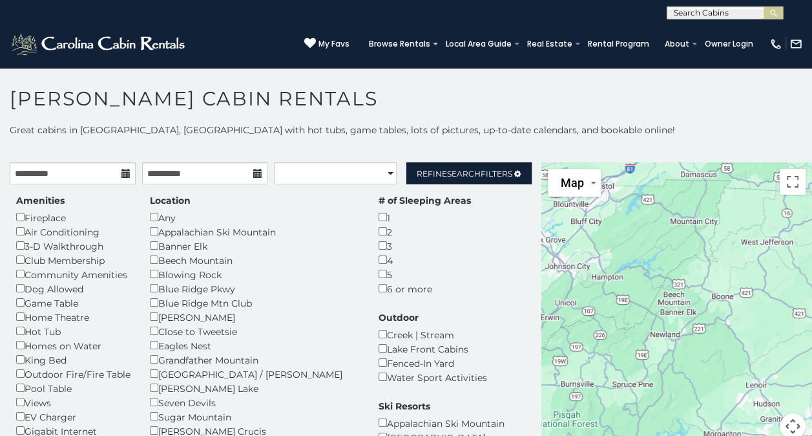
click at [156, 238] on div "Banner Elk" at bounding box center [254, 245] width 209 height 14
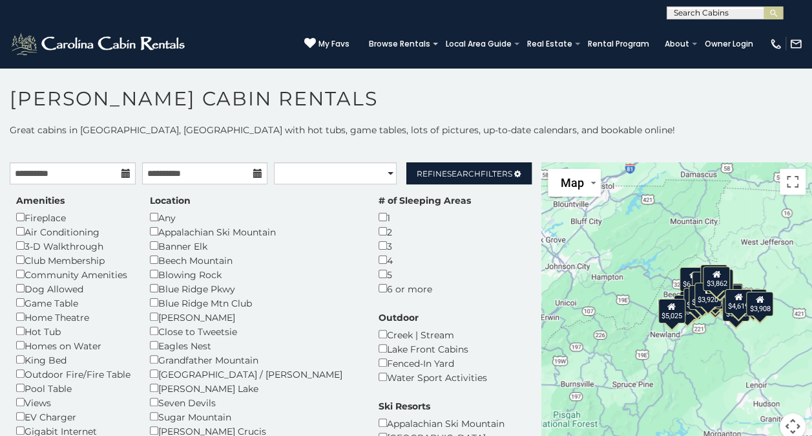
click at [154, 240] on div "Banner Elk" at bounding box center [254, 245] width 209 height 14
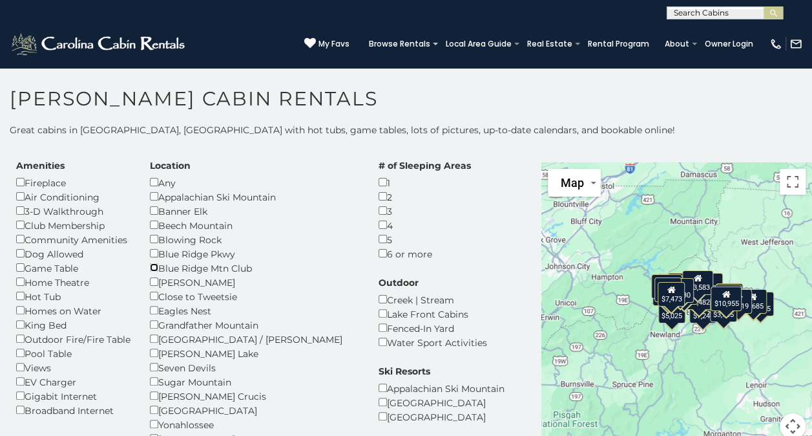
scroll to position [37, 0]
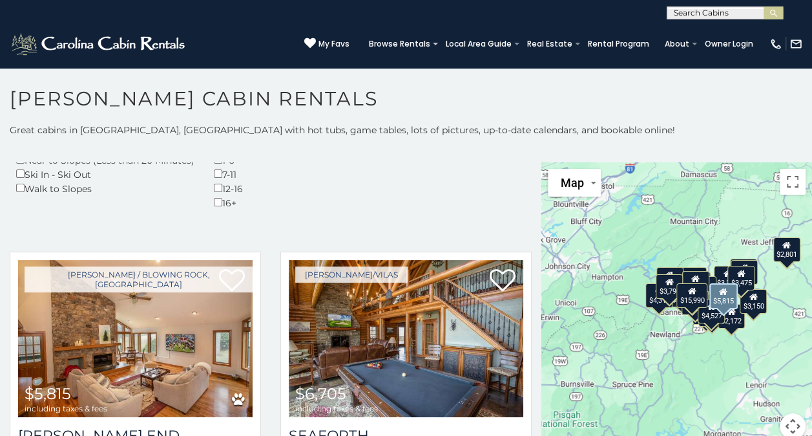
scroll to position [407, 0]
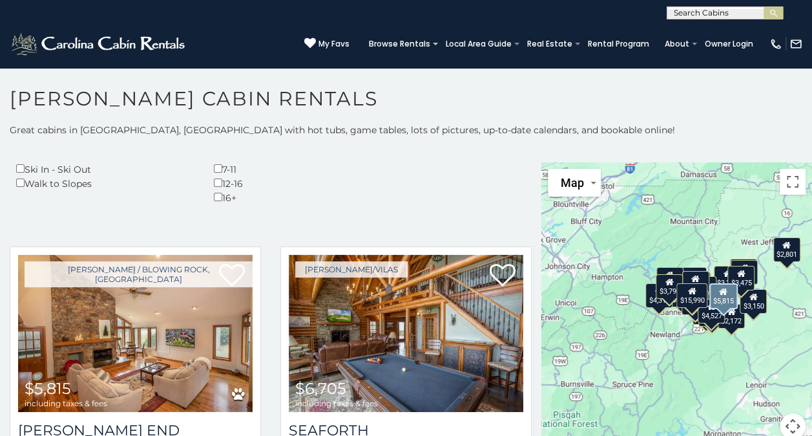
click at [260, 361] on div "Boone / Blowing Rock, NC $5,815 including taxes & fees Moss End 5 Sleeping Area…" at bounding box center [135, 381] width 271 height 271
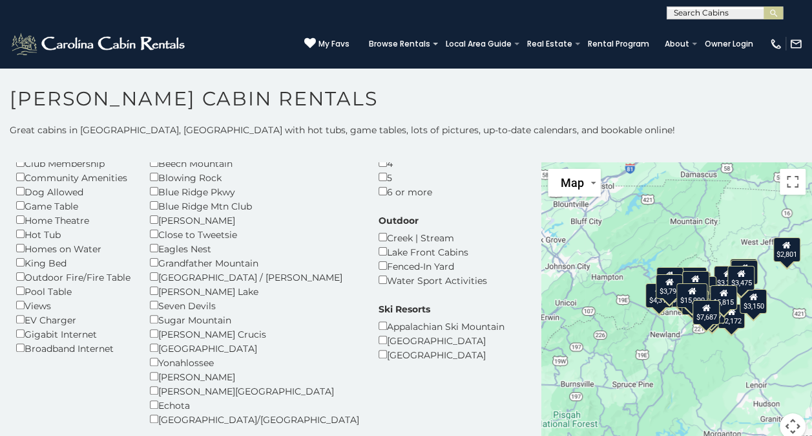
scroll to position [0, 0]
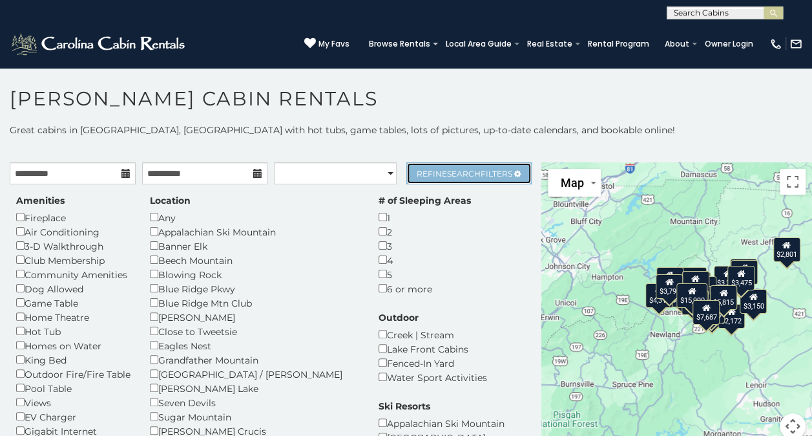
click at [447, 172] on span "Search" at bounding box center [464, 174] width 34 height 10
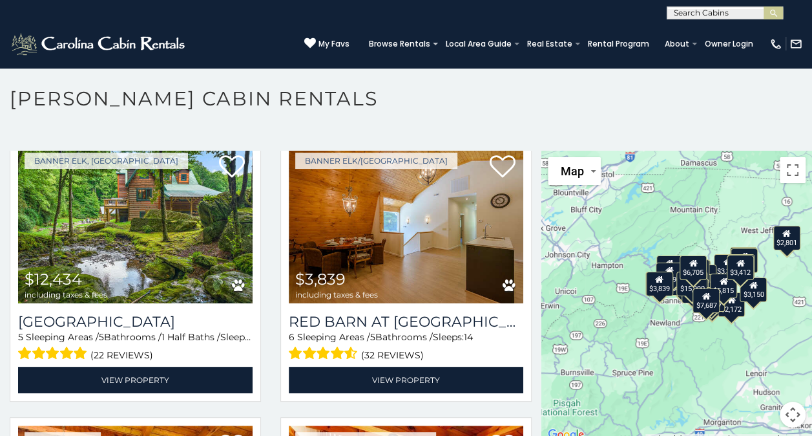
scroll to position [6, 0]
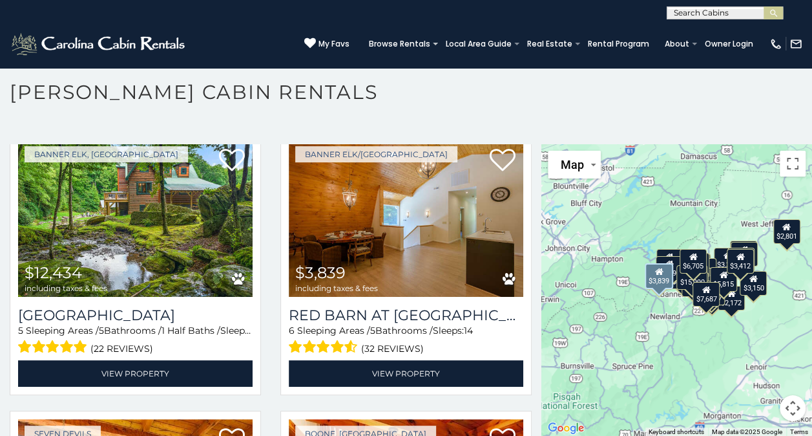
click at [433, 145] on img at bounding box center [406, 218] width 235 height 157
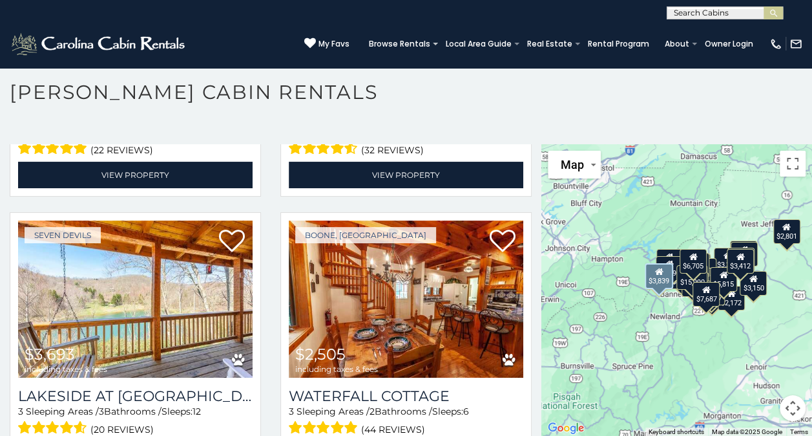
scroll to position [800, 0]
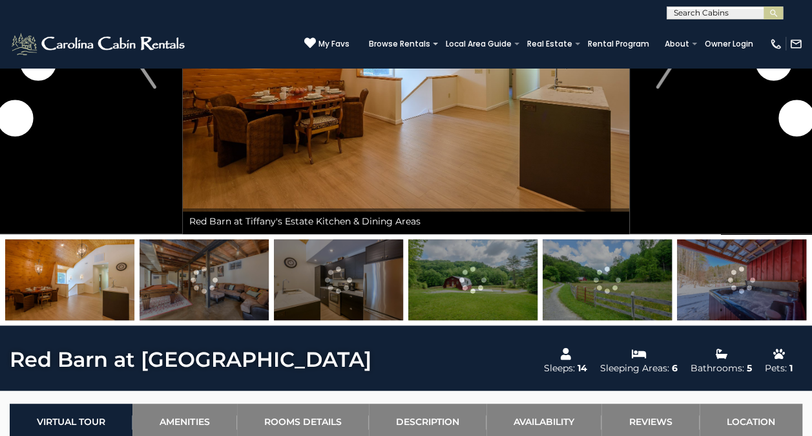
scroll to position [195, 0]
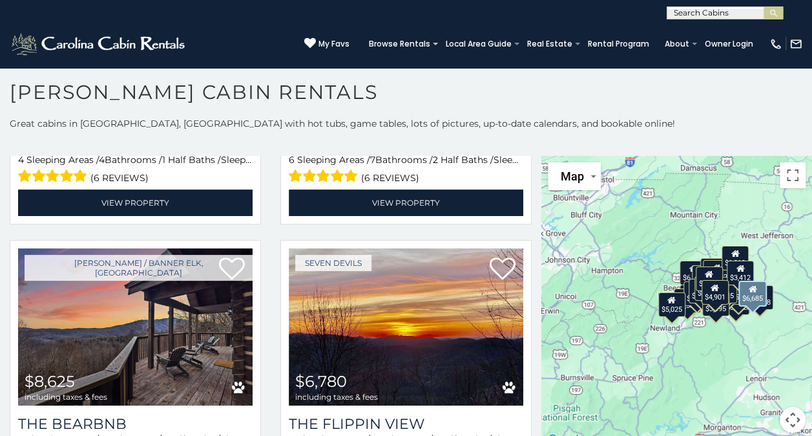
scroll to position [509, 0]
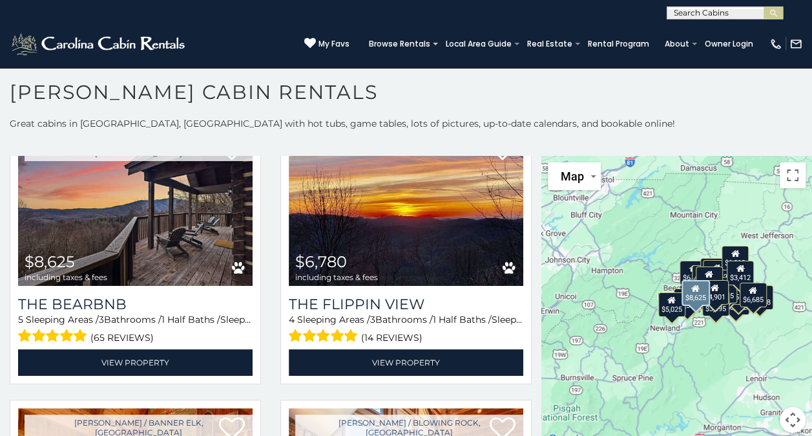
click at [264, 345] on div "[PERSON_NAME] / Banner Elk, [GEOGRAPHIC_DATA] $8,625 including taxes & fees The…" at bounding box center [135, 255] width 271 height 271
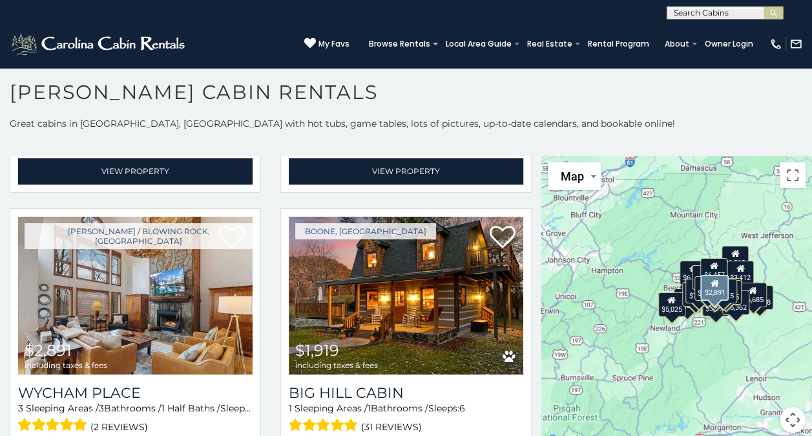
scroll to position [3612, 0]
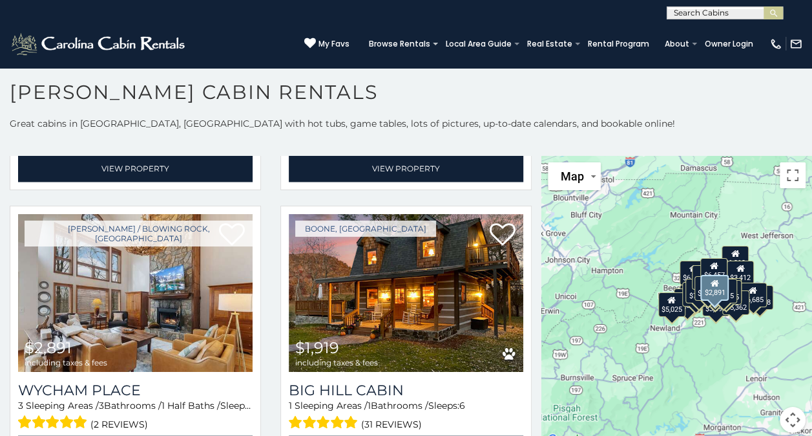
click at [259, 331] on div "[PERSON_NAME] / Blowing Rock, [GEOGRAPHIC_DATA] $2,891 including taxes & fees […" at bounding box center [135, 341] width 271 height 271
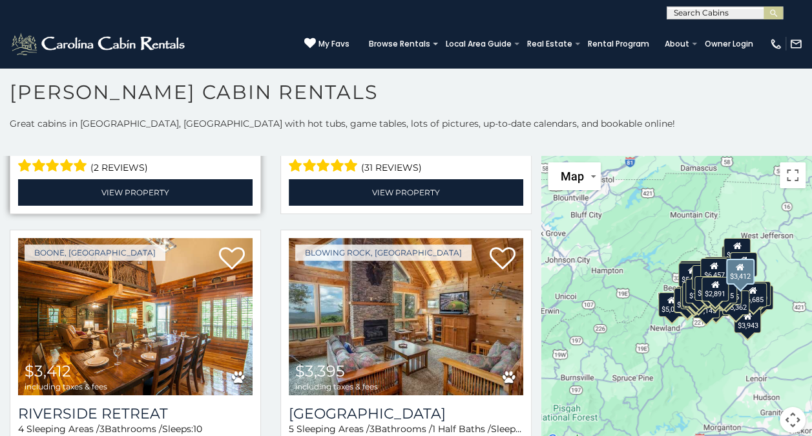
scroll to position [12, 0]
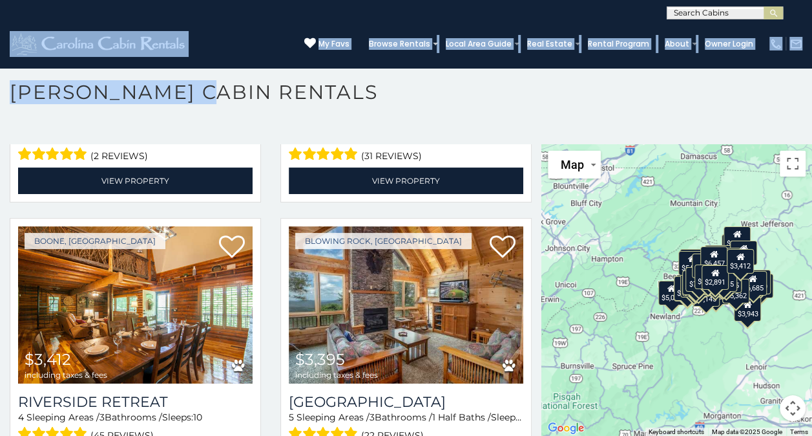
drag, startPoint x: 222, startPoint y: 110, endPoint x: 198, endPoint y: 48, distance: 66.7
click at [198, 61] on body "**********" at bounding box center [406, 249] width 812 height 376
